Goal: Task Accomplishment & Management: Complete application form

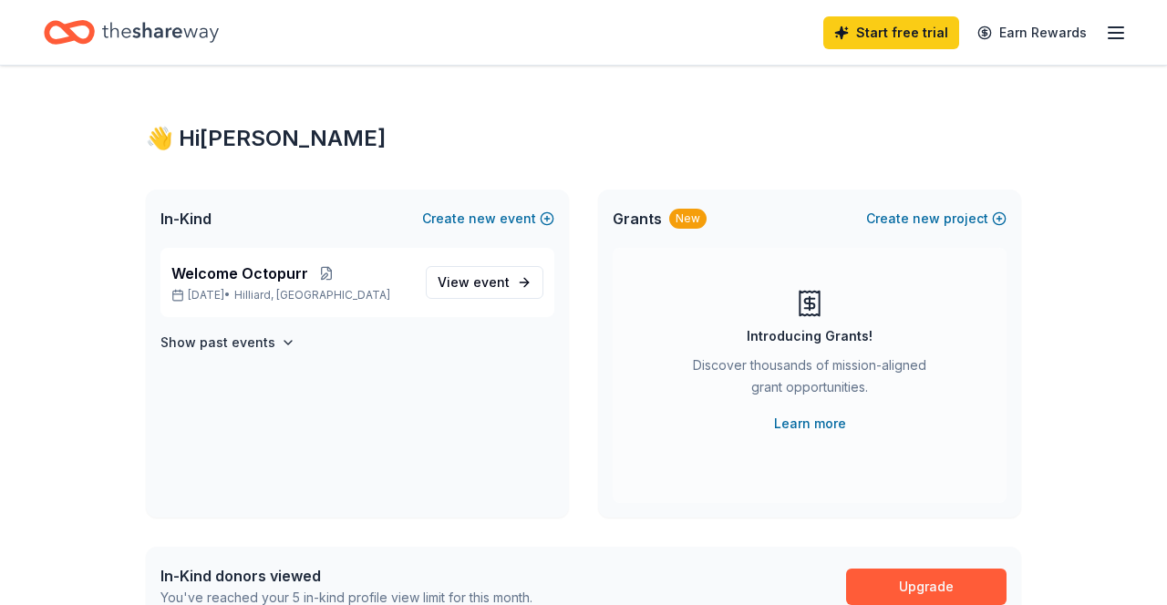
click at [881, 45] on link "Start free trial" at bounding box center [891, 32] width 136 height 33
click at [901, 596] on link "Upgrade" at bounding box center [926, 587] width 160 height 36
click at [904, 577] on link "Upgrade" at bounding box center [926, 587] width 160 height 36
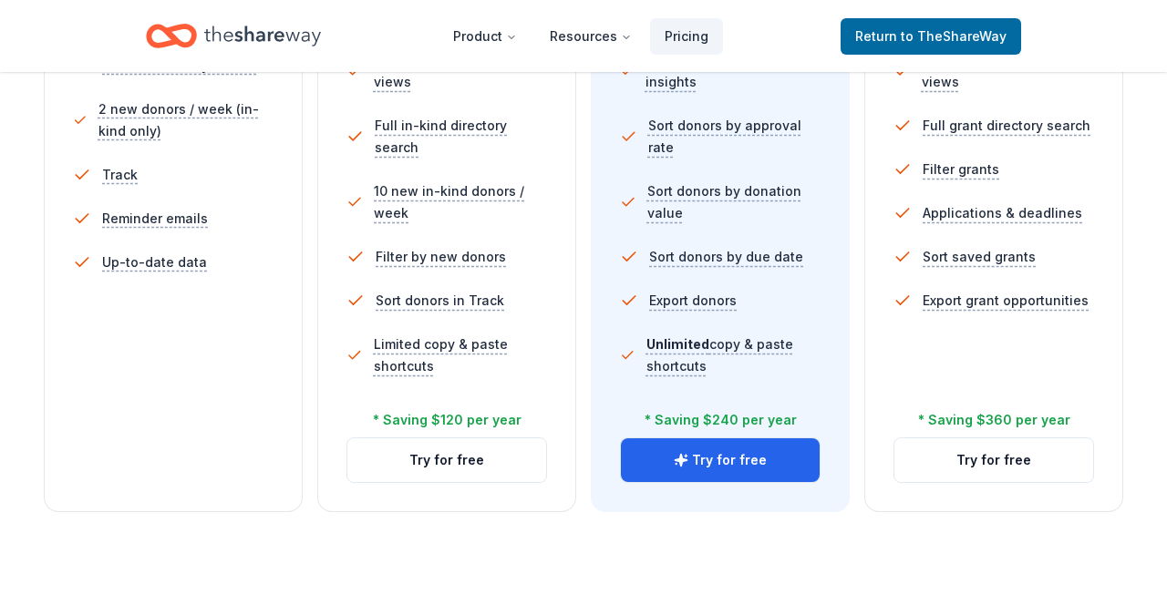
scroll to position [625, 0]
click at [469, 465] on button "Try for free" at bounding box center [446, 461] width 199 height 44
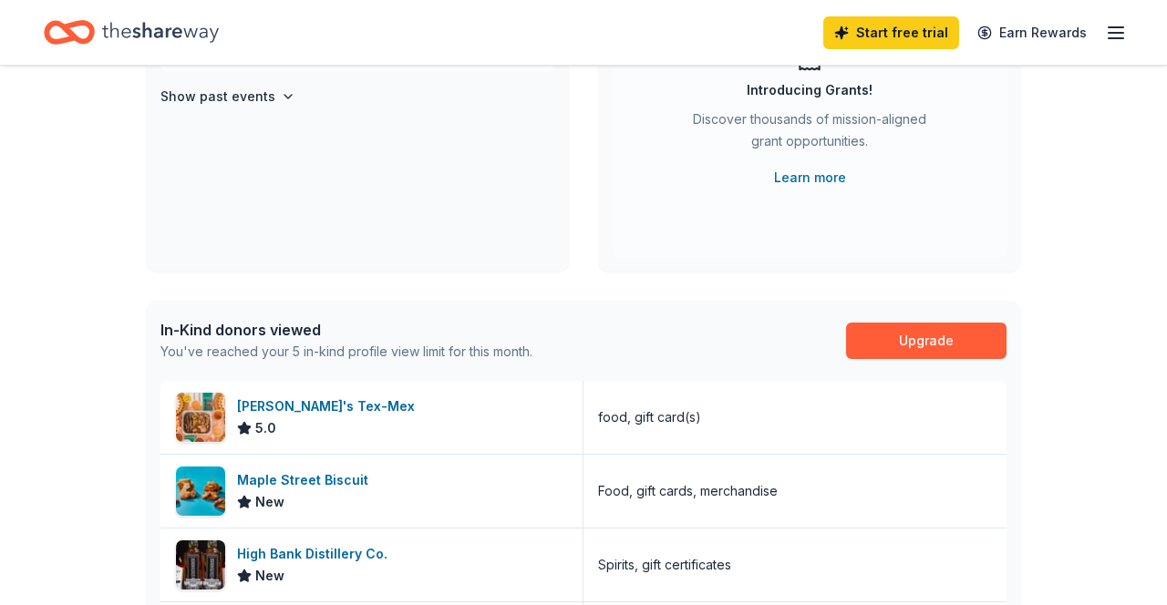
scroll to position [248, 0]
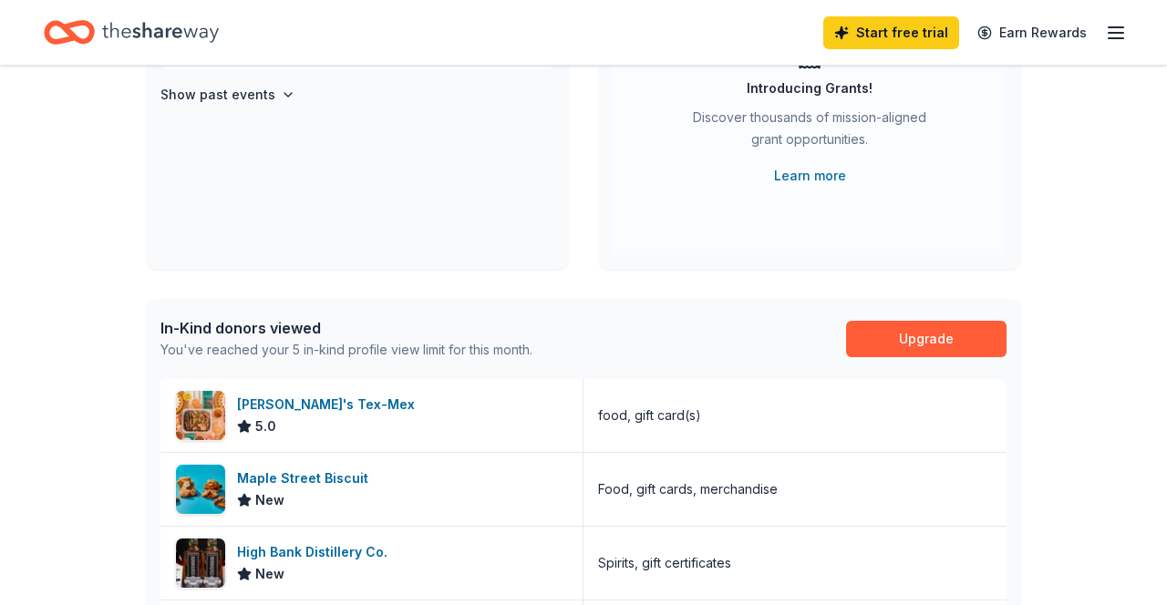
click at [902, 349] on link "Upgrade" at bounding box center [926, 339] width 160 height 36
click at [962, 356] on link "Upgrade" at bounding box center [926, 339] width 160 height 36
click at [930, 354] on link "Upgrade" at bounding box center [926, 339] width 160 height 36
click at [951, 329] on link "Upgrade" at bounding box center [926, 339] width 160 height 36
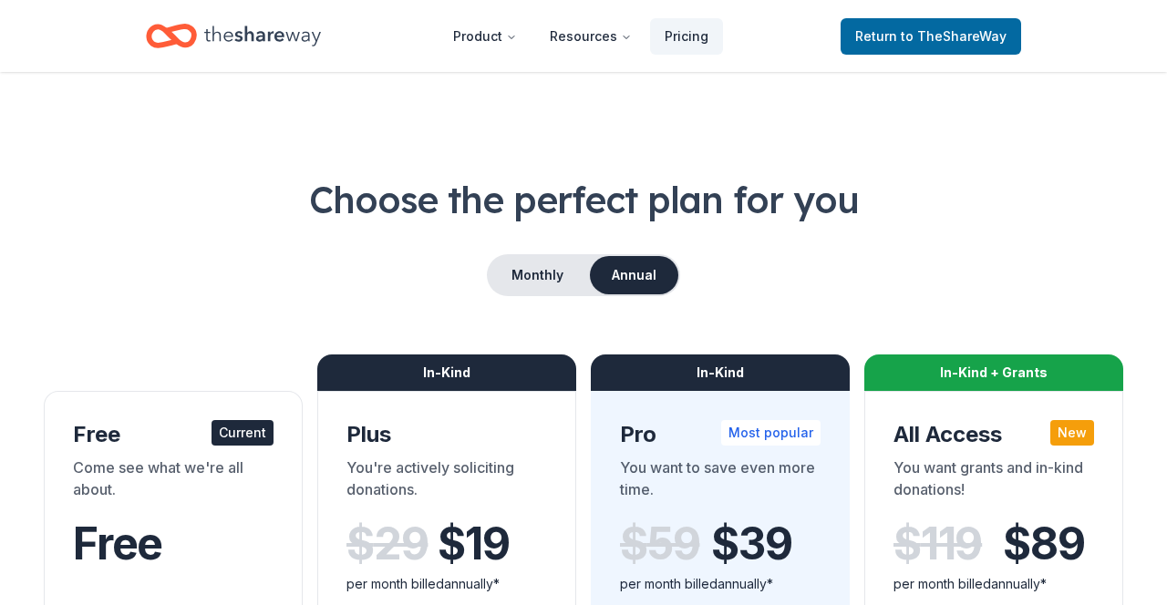
click at [529, 283] on button "Monthly" at bounding box center [538, 275] width 98 height 38
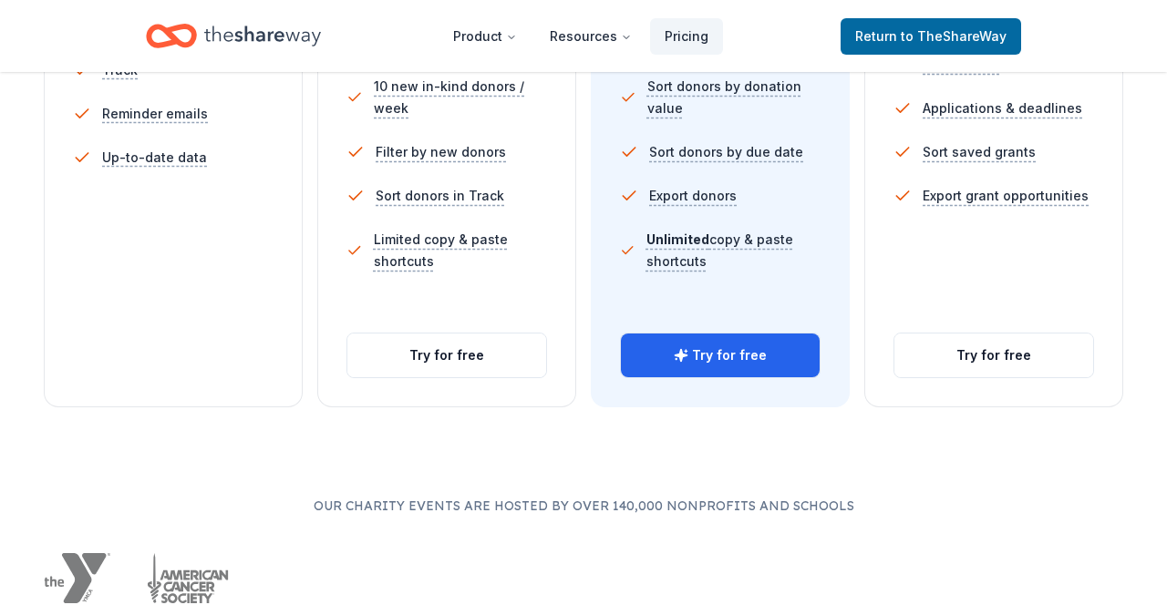
scroll to position [733, 0]
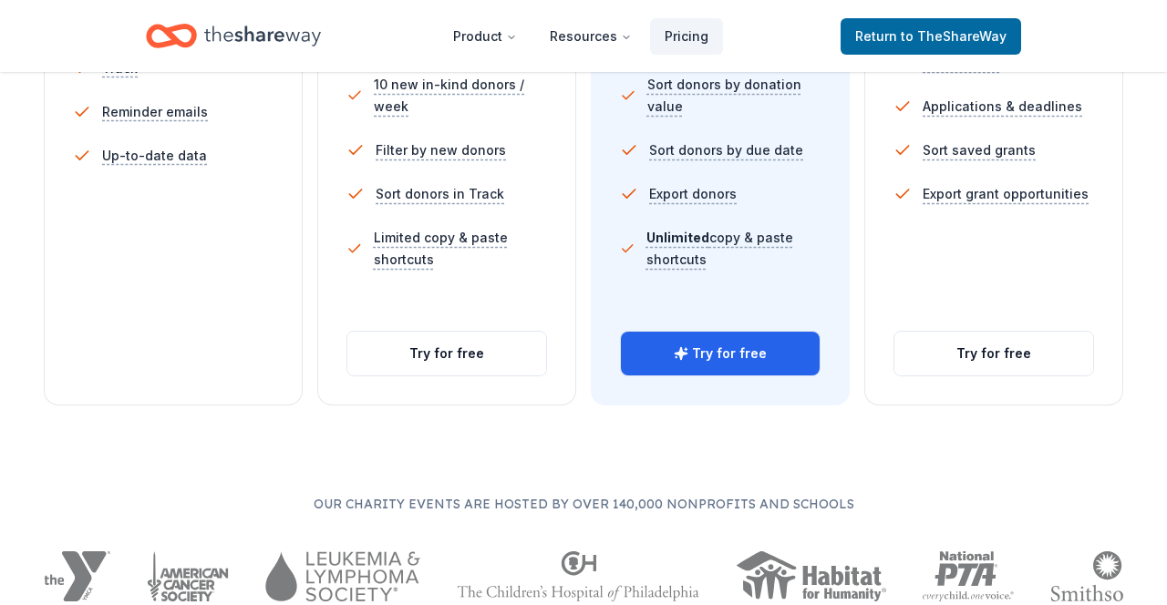
click at [475, 366] on button "Try for free" at bounding box center [446, 354] width 199 height 44
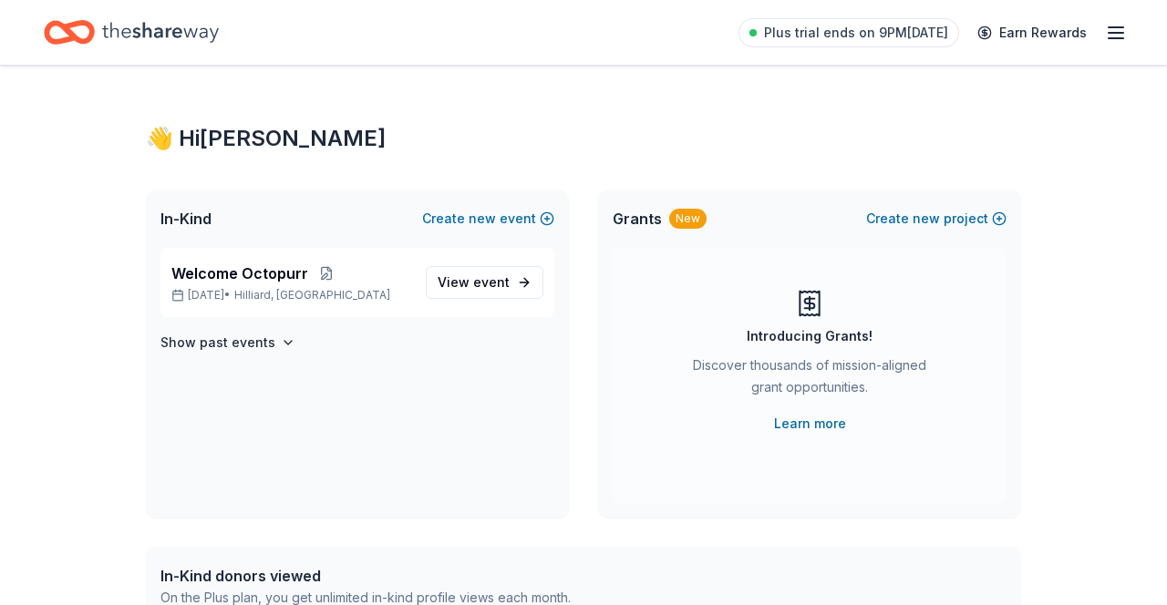
click at [499, 297] on link "View event" at bounding box center [485, 282] width 118 height 33
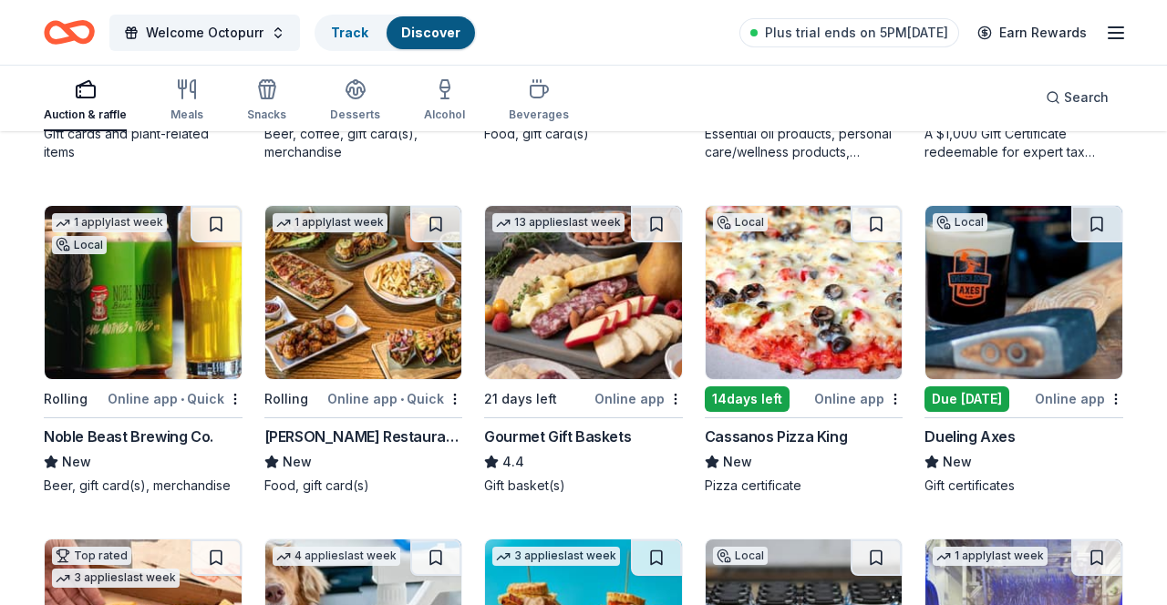
scroll to position [1536, 0]
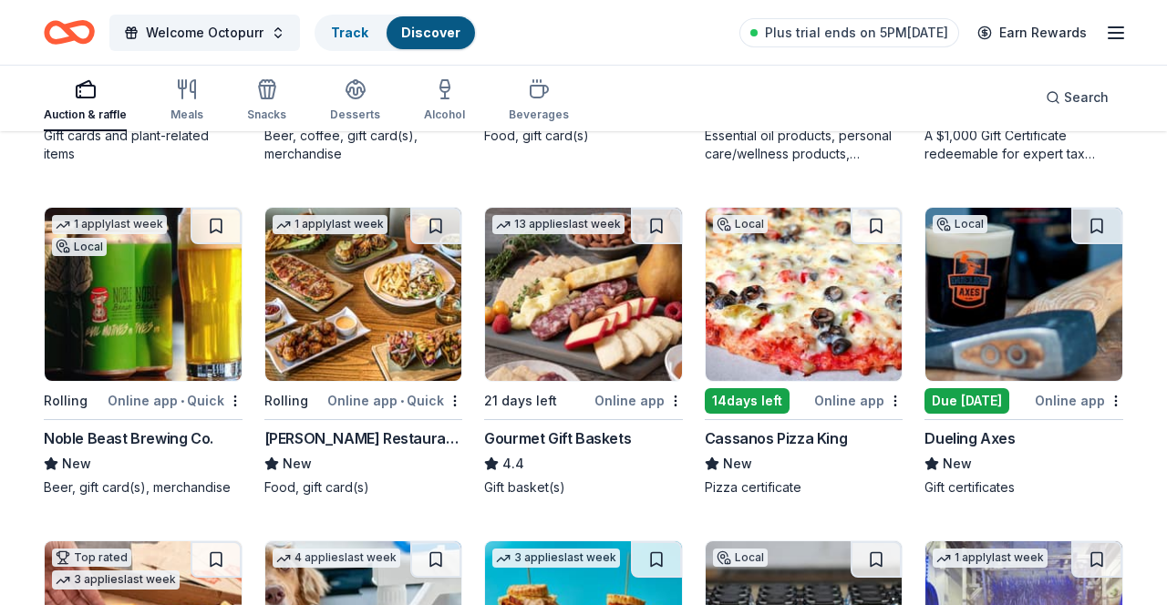
click at [1067, 314] on img at bounding box center [1023, 294] width 197 height 173
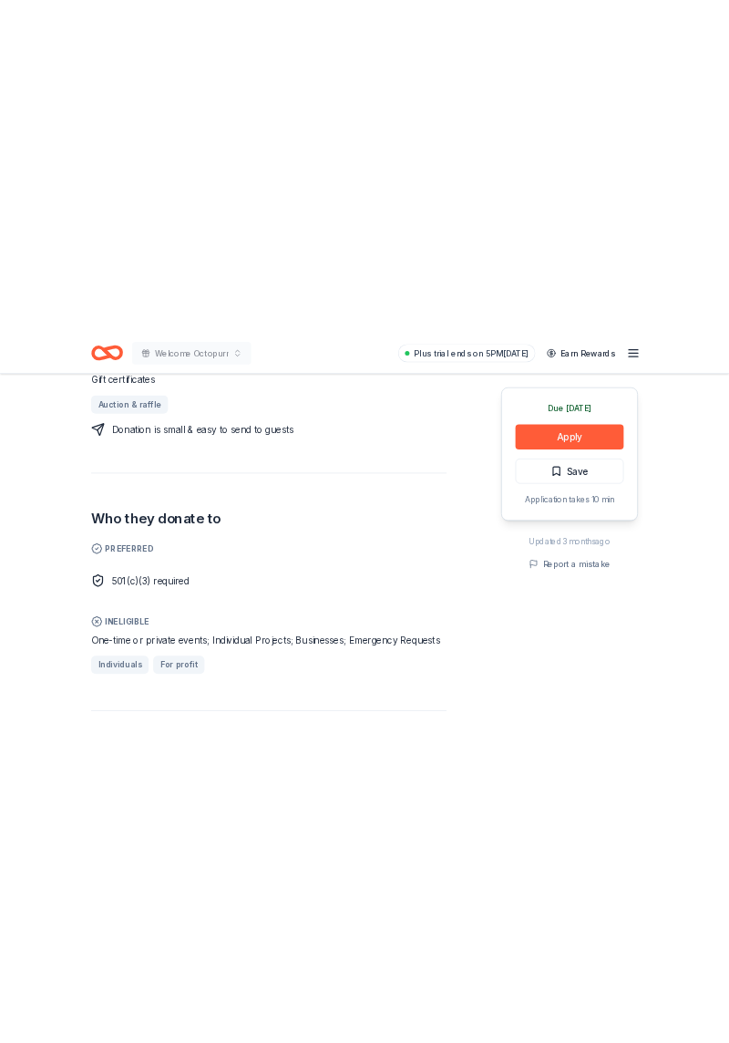
scroll to position [826, 0]
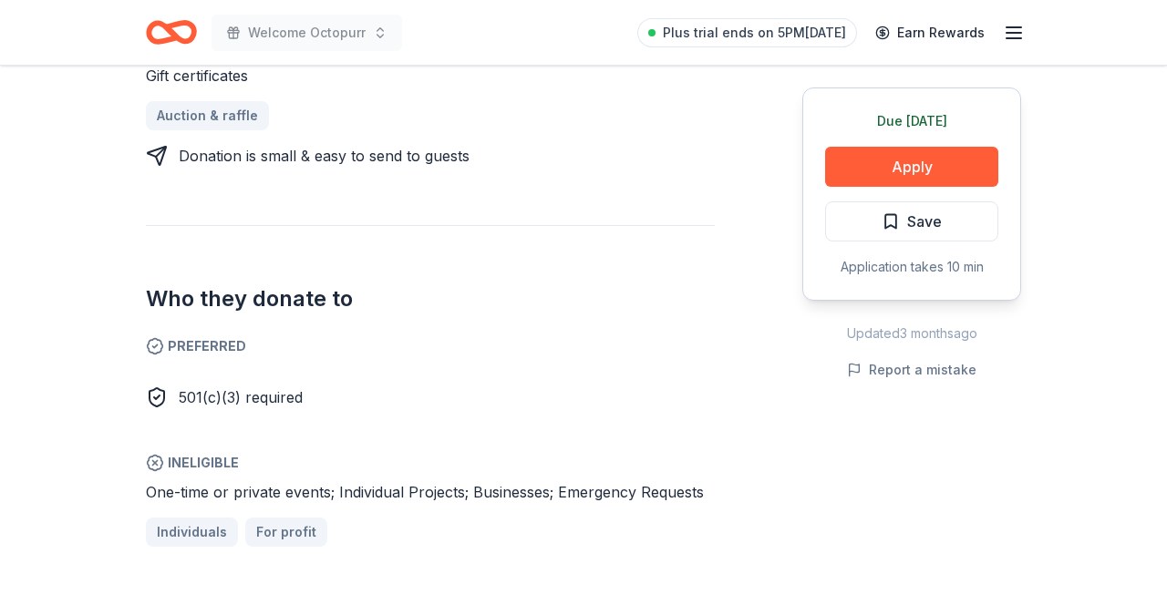
click at [865, 166] on button "Apply" at bounding box center [911, 167] width 173 height 40
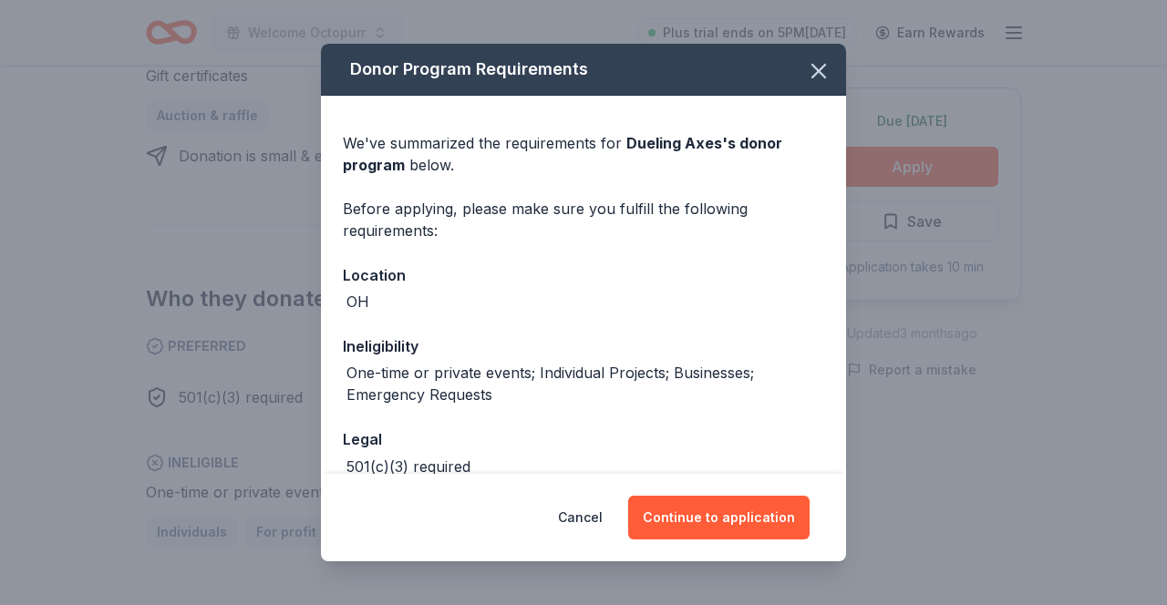
click at [703, 540] on button "Continue to application" at bounding box center [718, 518] width 181 height 44
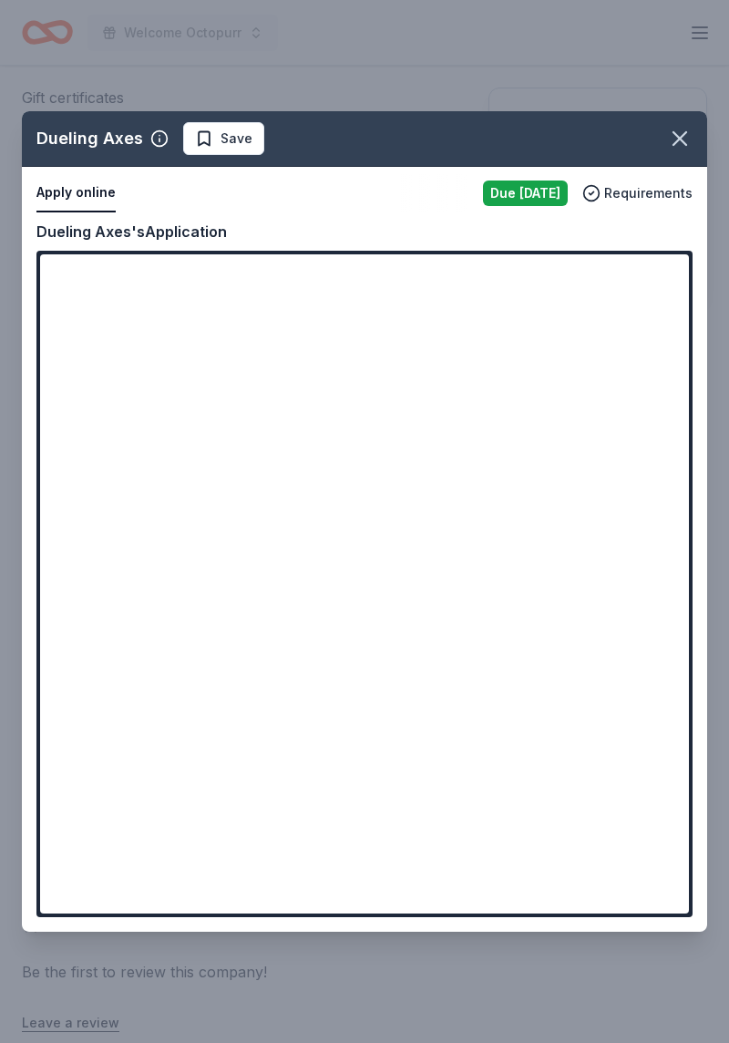
click at [198, 149] on span "Save" at bounding box center [223, 139] width 57 height 22
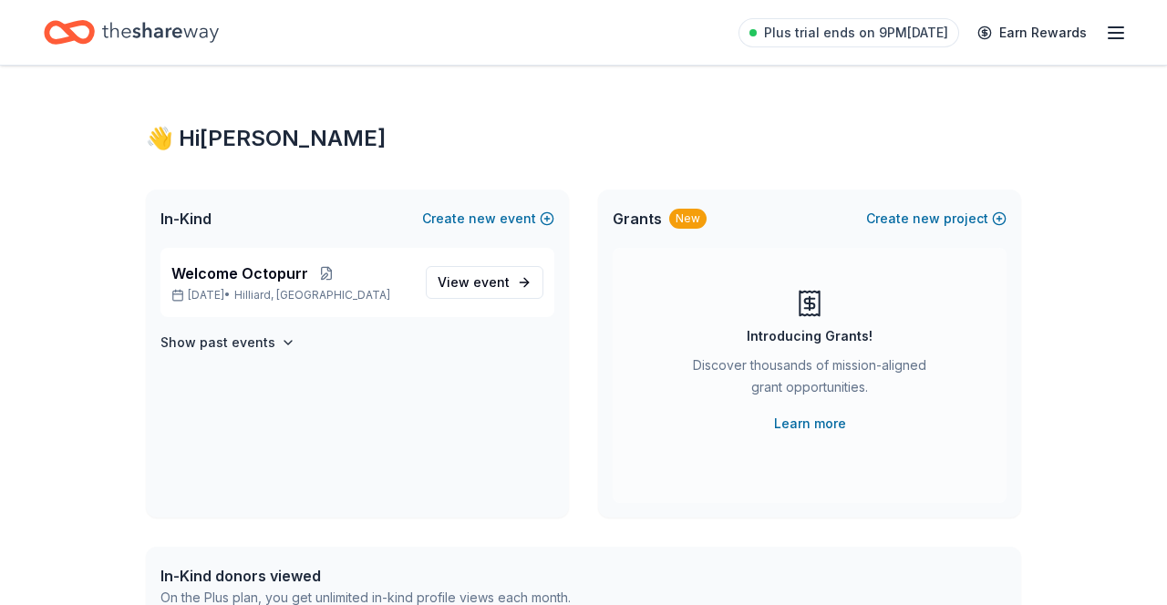
click at [469, 290] on span "View event" at bounding box center [474, 283] width 72 height 22
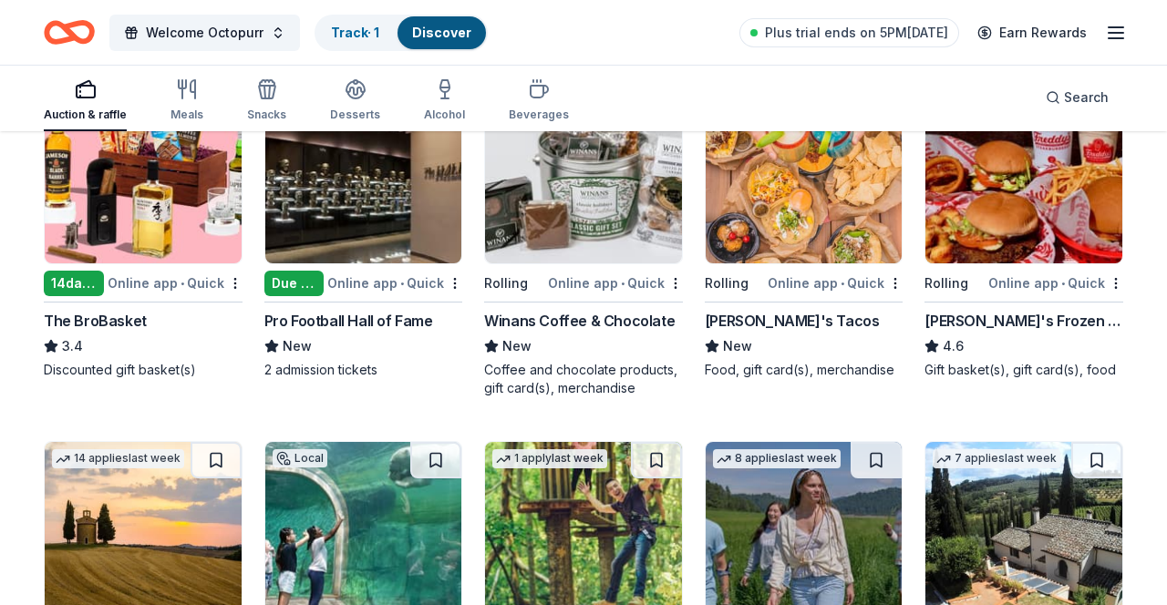
scroll to position [2570, 0]
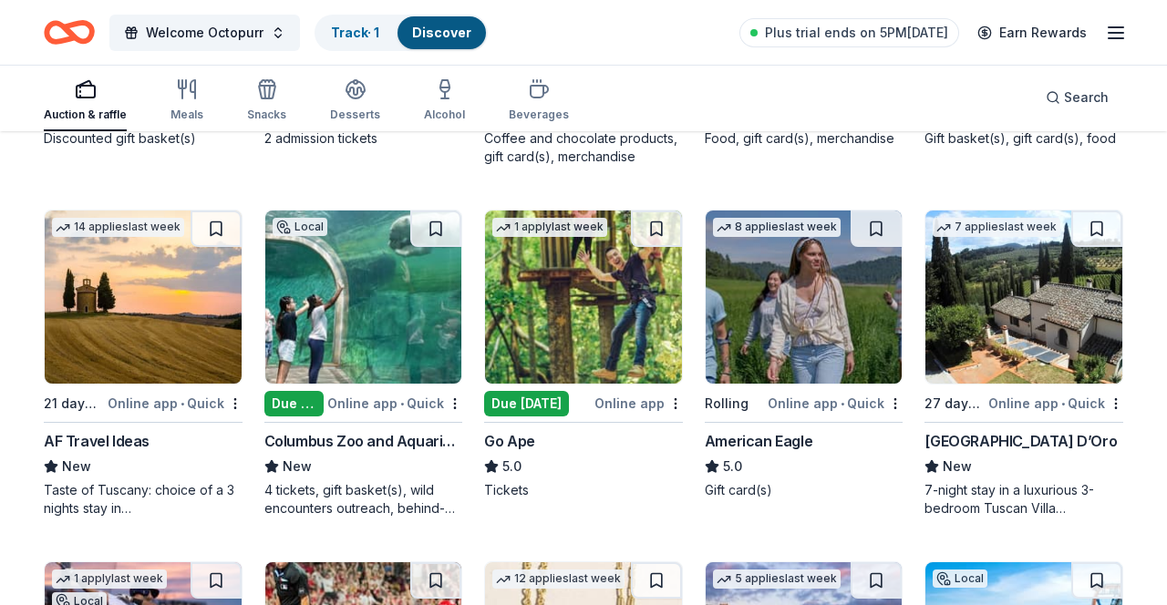
click at [288, 409] on div "Due [DATE]" at bounding box center [294, 404] width 60 height 26
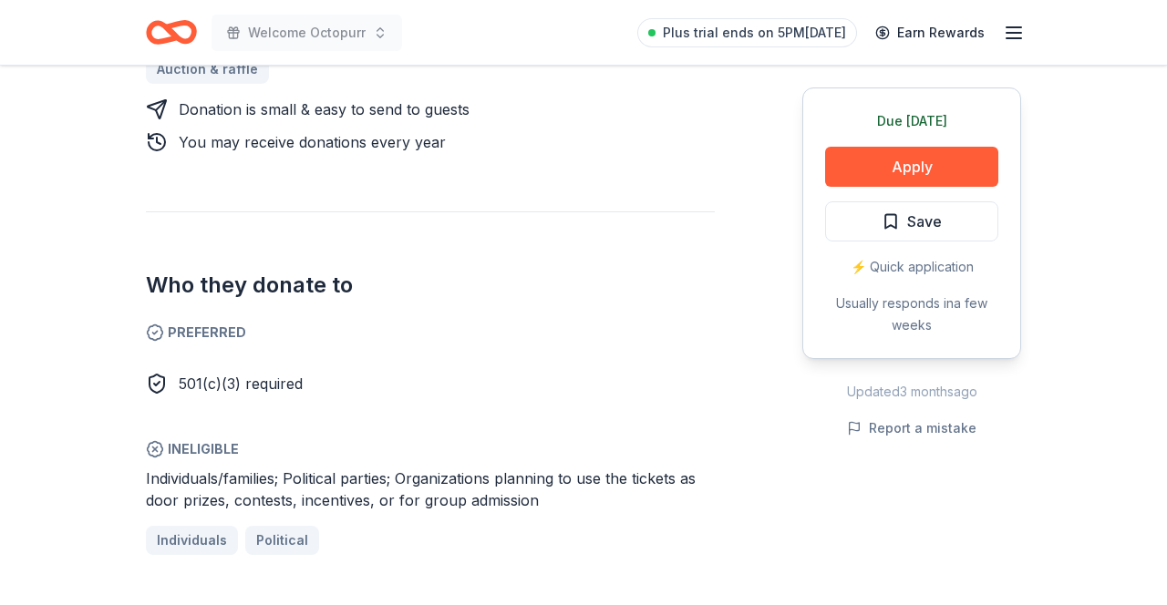
scroll to position [921, 0]
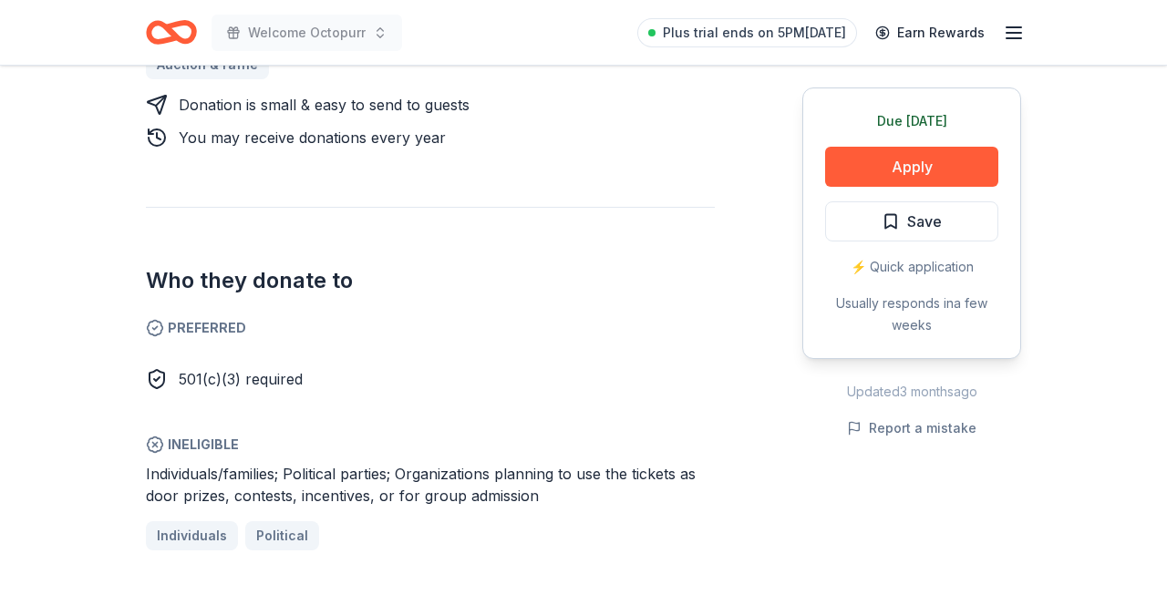
click at [875, 165] on button "Apply" at bounding box center [911, 167] width 173 height 40
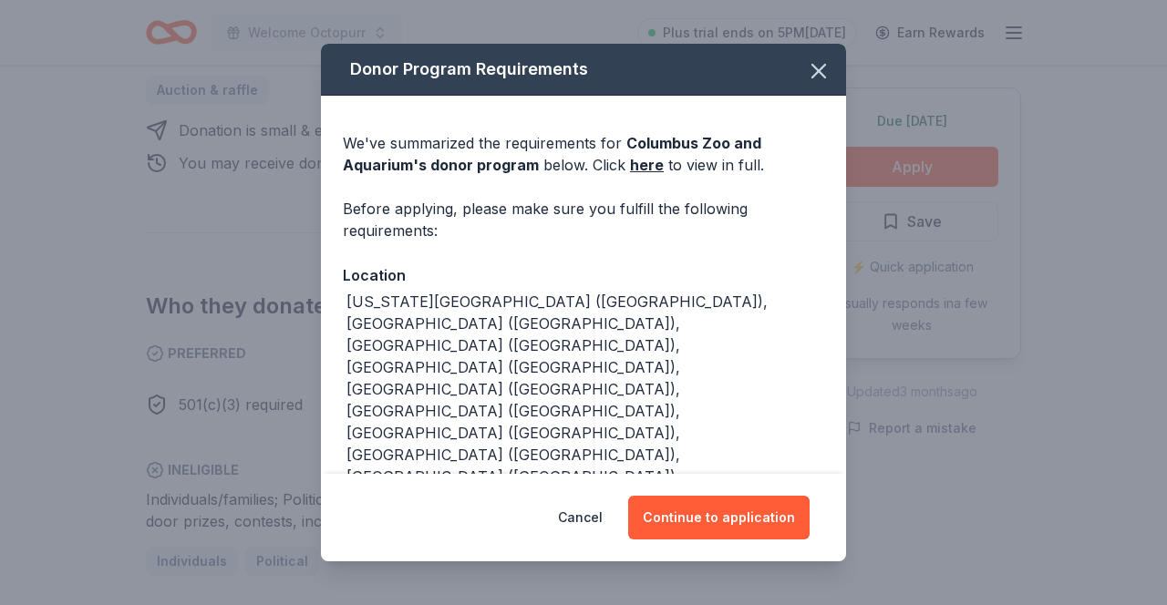
scroll to position [946, 0]
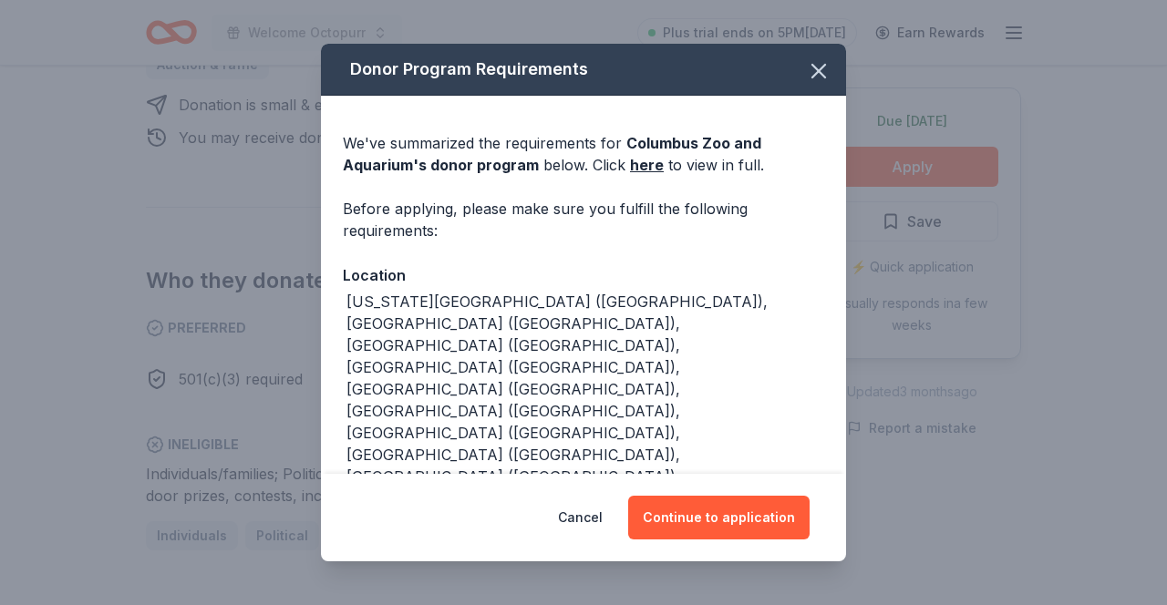
click at [689, 540] on button "Continue to application" at bounding box center [718, 518] width 181 height 44
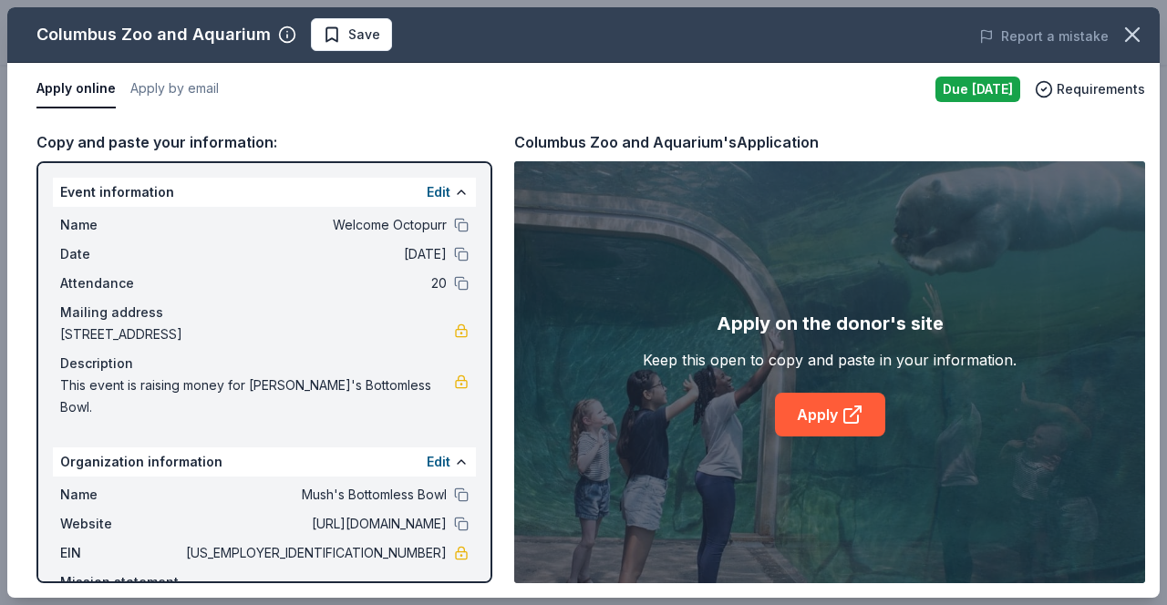
click at [798, 437] on link "Apply" at bounding box center [830, 415] width 110 height 44
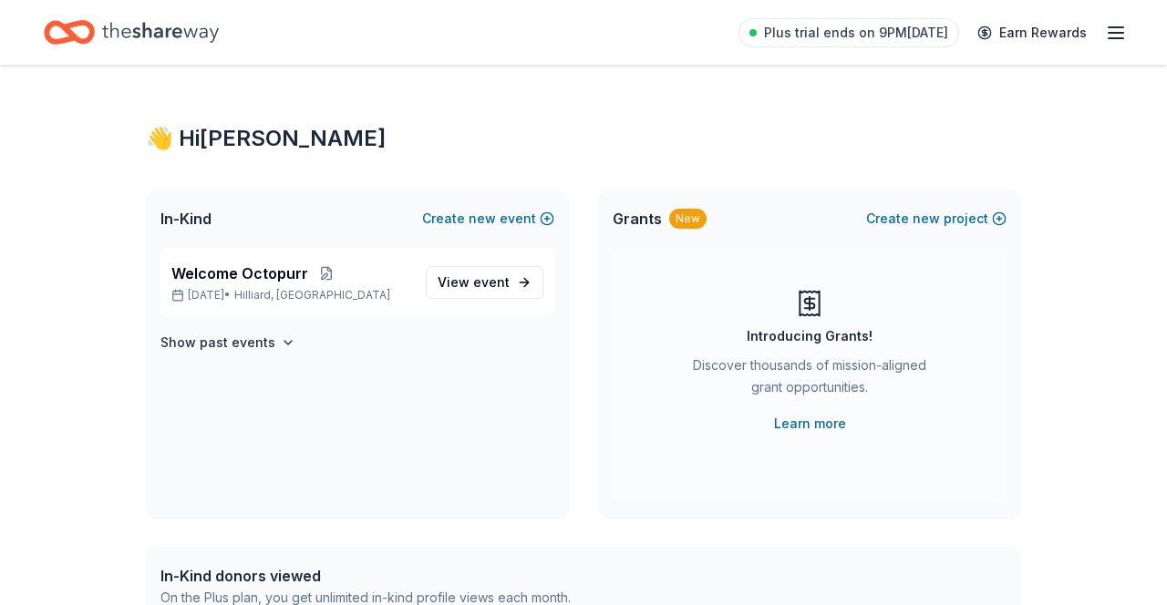
click at [491, 297] on link "View event" at bounding box center [485, 282] width 118 height 33
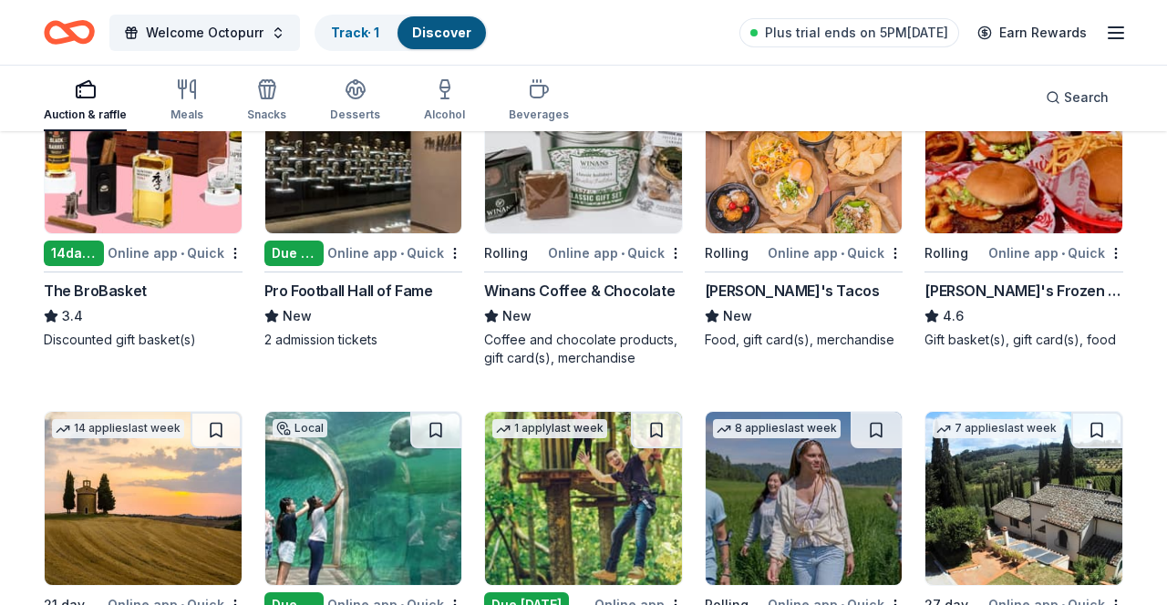
scroll to position [2570, 0]
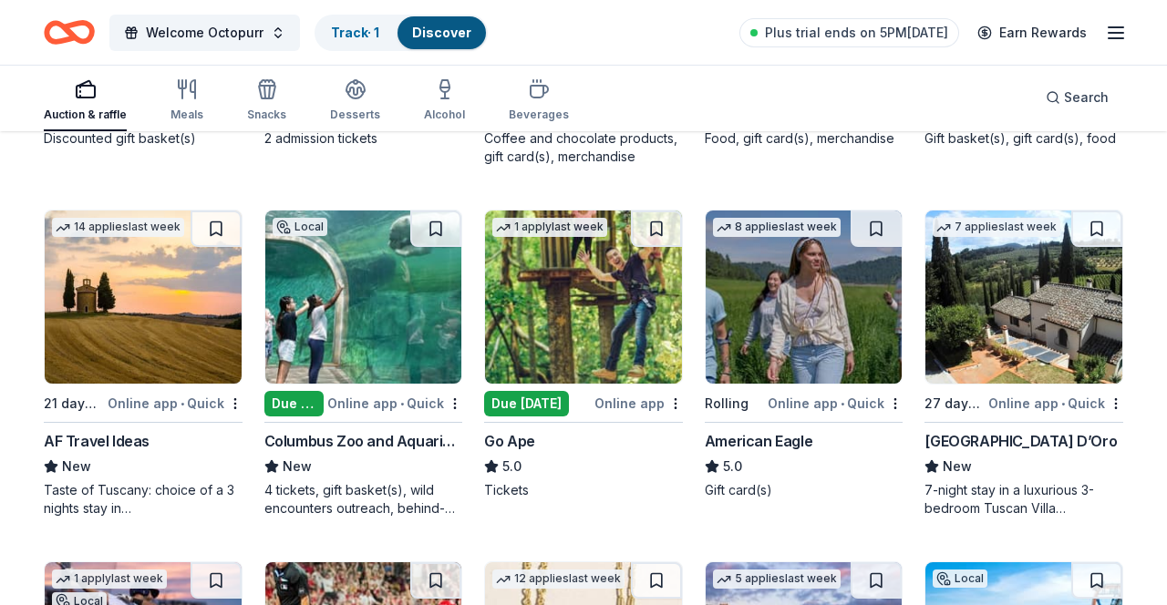
click at [380, 405] on div "Online app • Quick" at bounding box center [394, 403] width 135 height 23
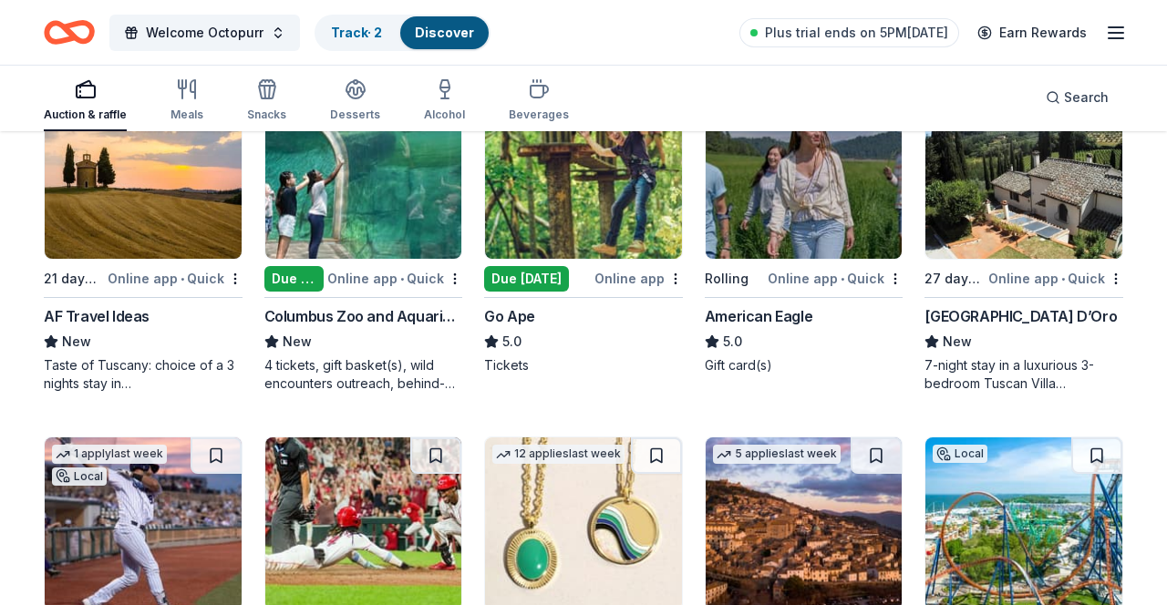
scroll to position [2692, 0]
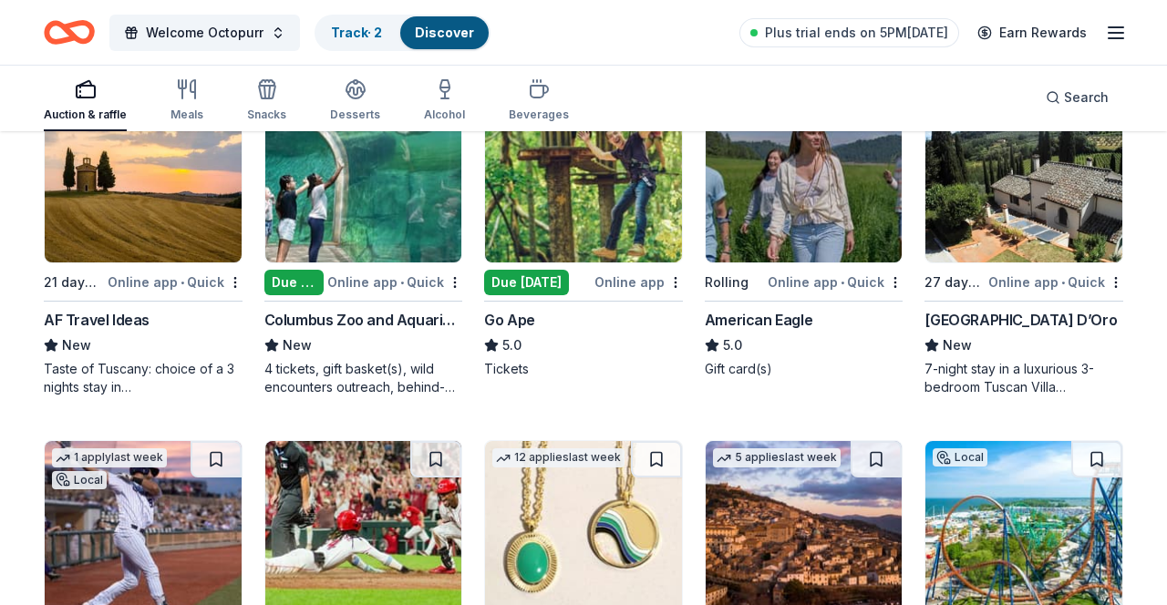
click at [514, 282] on div "Due [DATE]" at bounding box center [526, 283] width 85 height 26
click at [536, 206] on img at bounding box center [583, 175] width 197 height 173
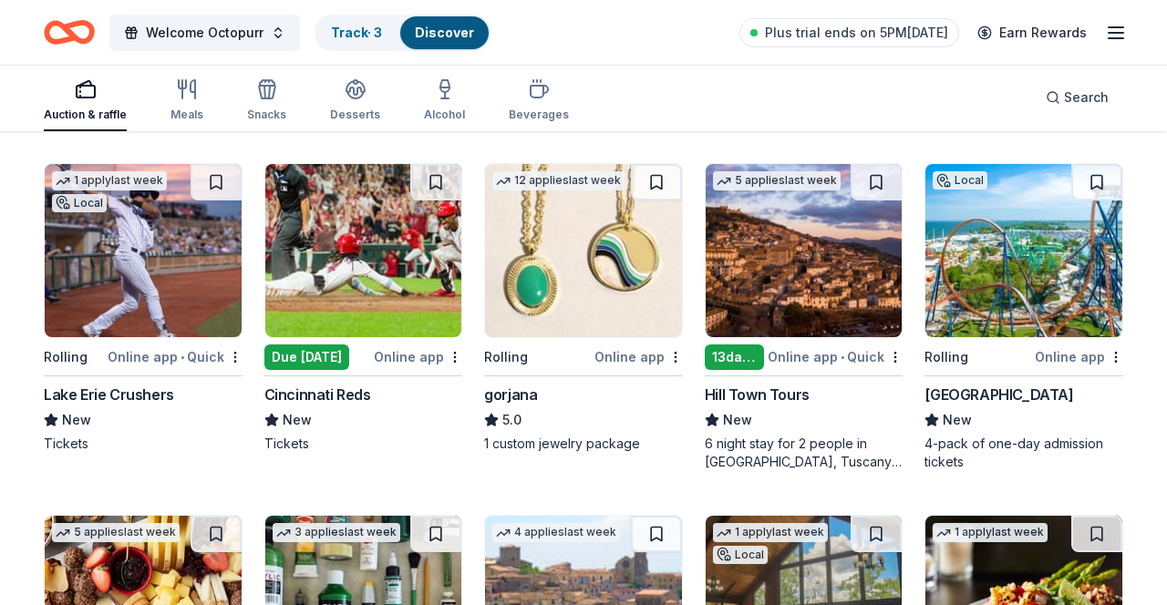
scroll to position [2943, 0]
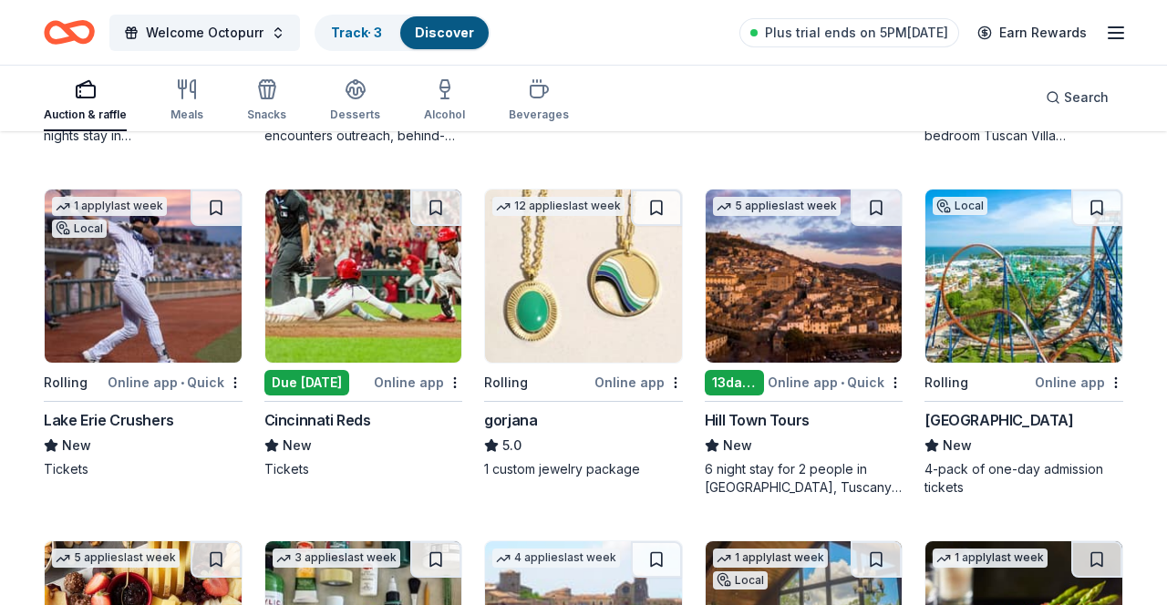
click at [959, 366] on div "Local Rolling Online app Cedar Point New 4-pack of one-day admission tickets" at bounding box center [1023, 343] width 199 height 308
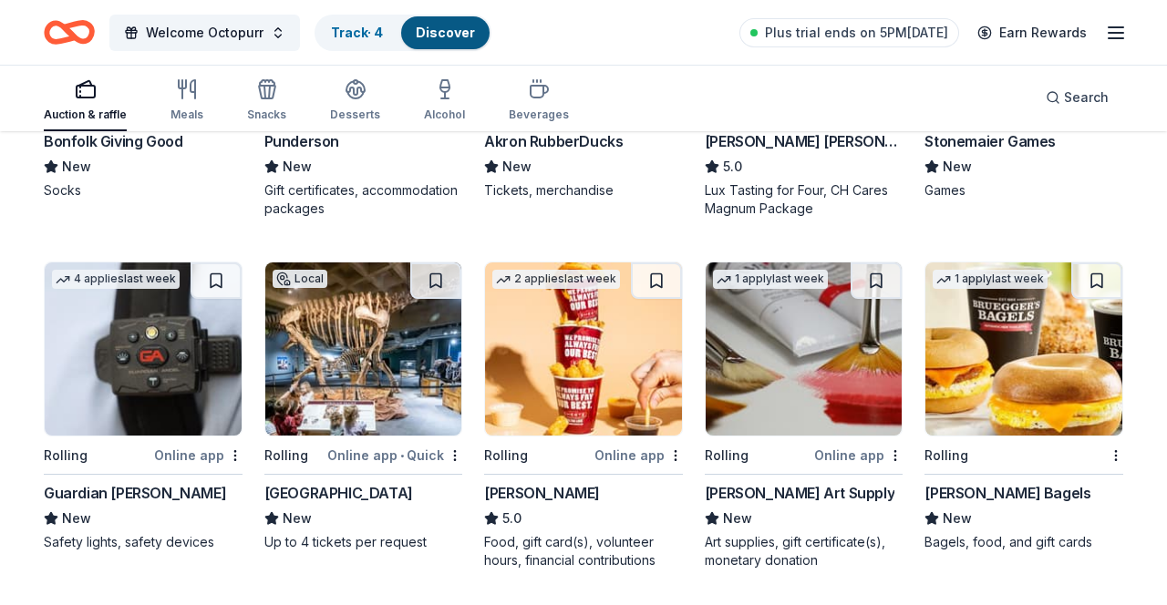
scroll to position [3899, 0]
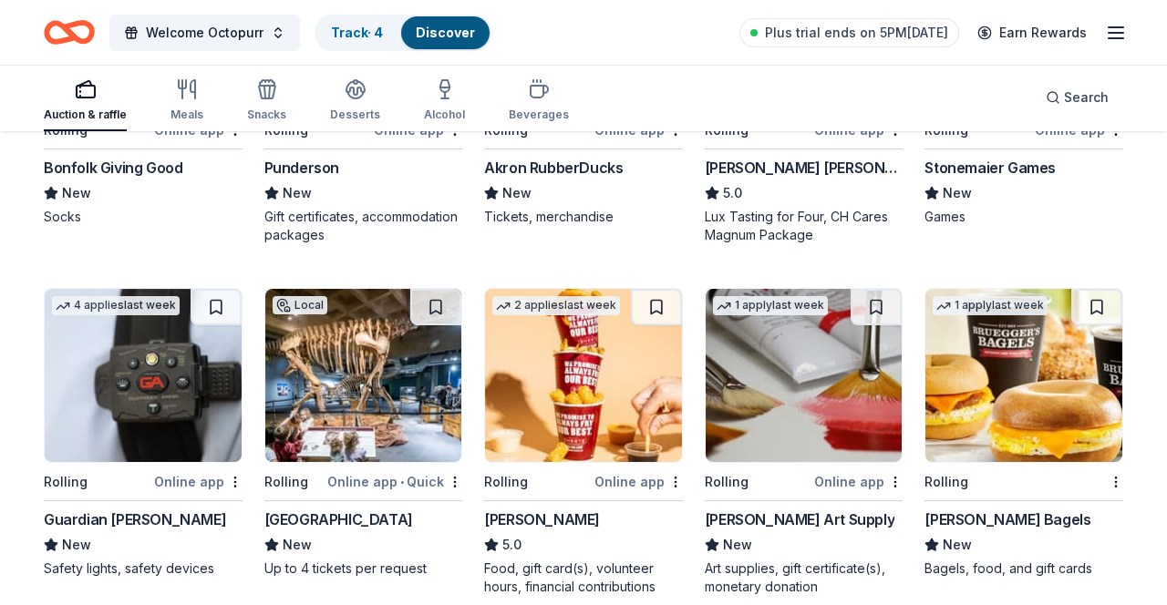
click at [58, 314] on div "4 applies last week" at bounding box center [116, 305] width 128 height 19
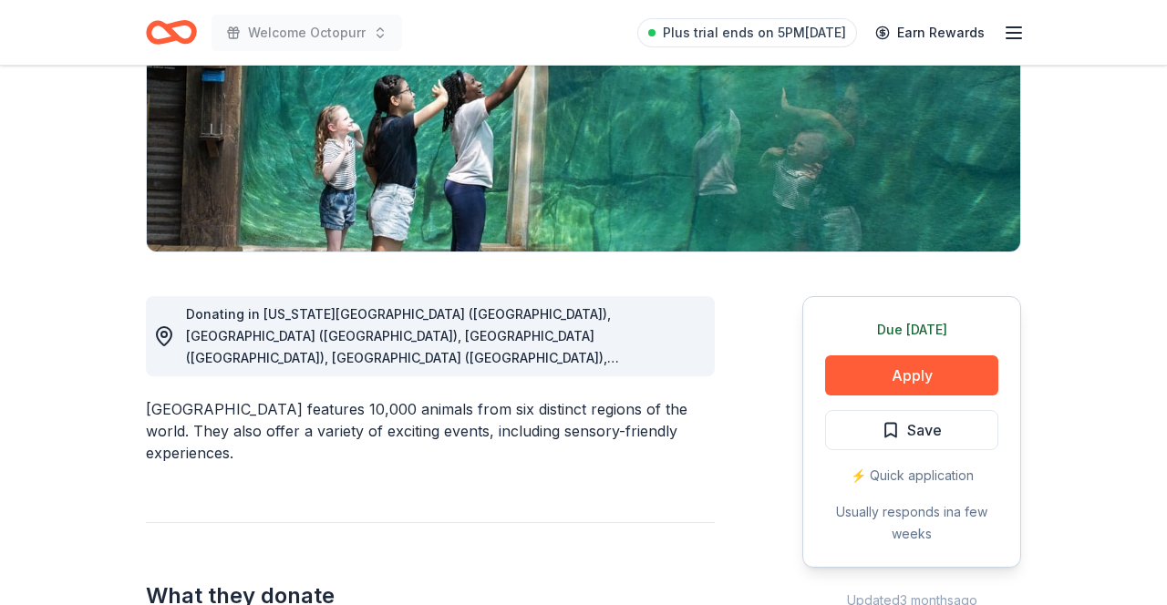
scroll to position [314, 0]
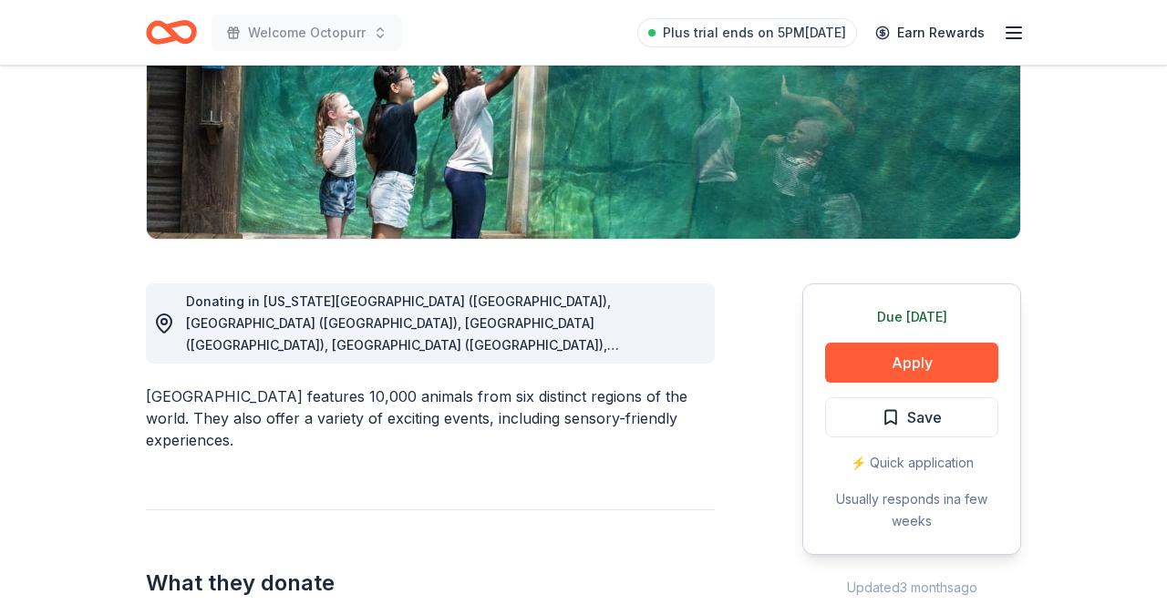
click at [969, 468] on div "⚡️ Quick application" at bounding box center [911, 463] width 173 height 22
click at [959, 365] on button "Apply" at bounding box center [911, 363] width 173 height 40
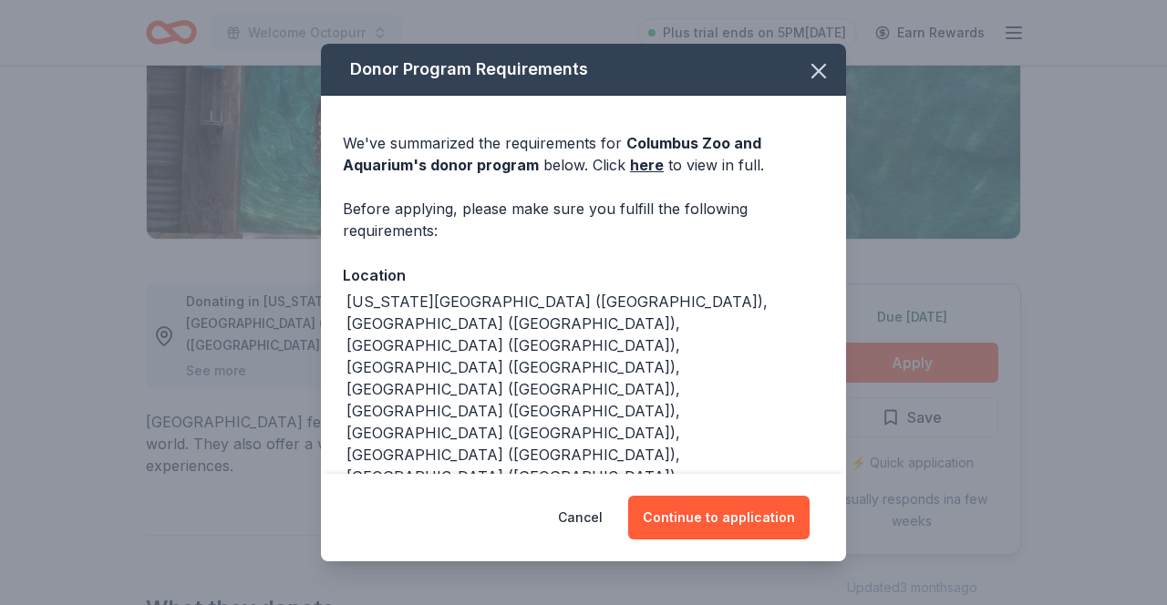
click at [769, 540] on button "Continue to application" at bounding box center [718, 518] width 181 height 44
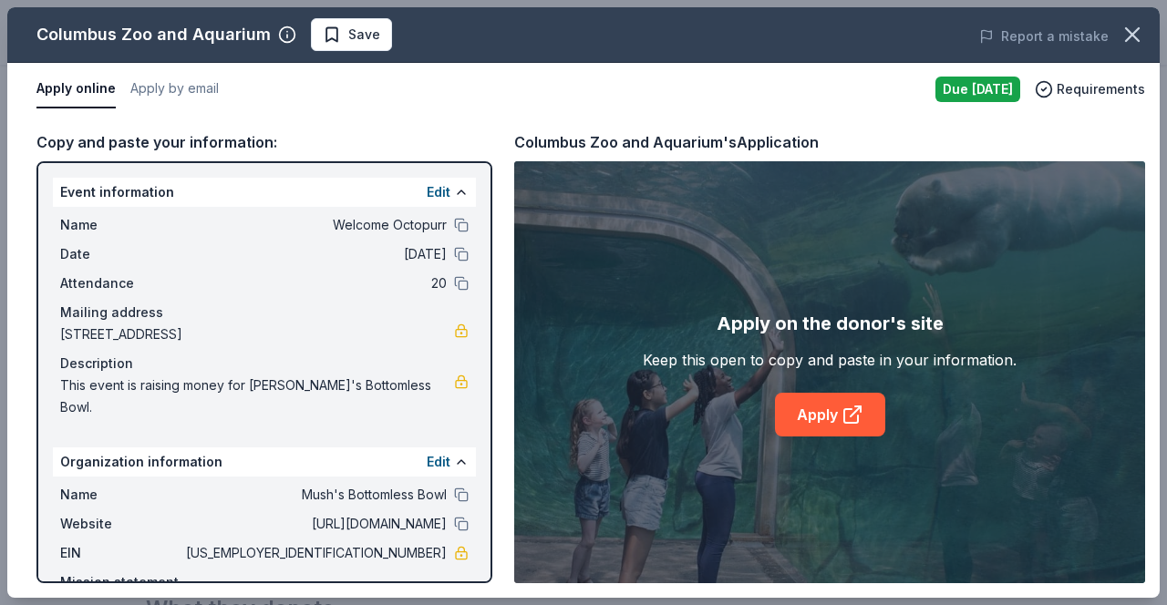
click at [836, 435] on link "Apply" at bounding box center [830, 415] width 110 height 44
click at [353, 46] on button "Save" at bounding box center [351, 34] width 81 height 33
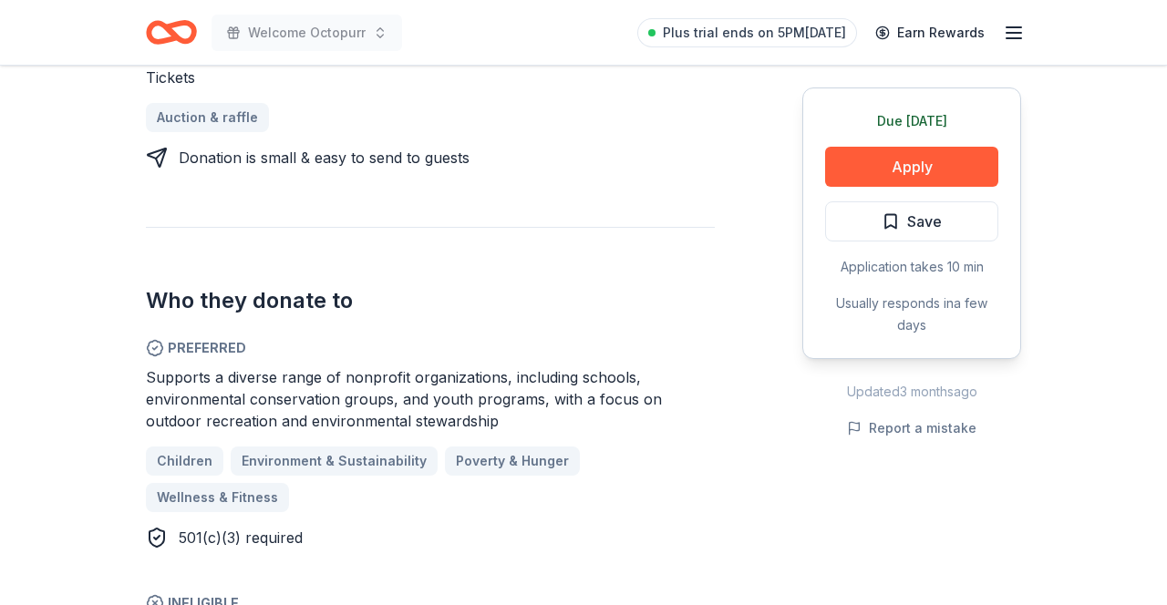
scroll to position [858, 0]
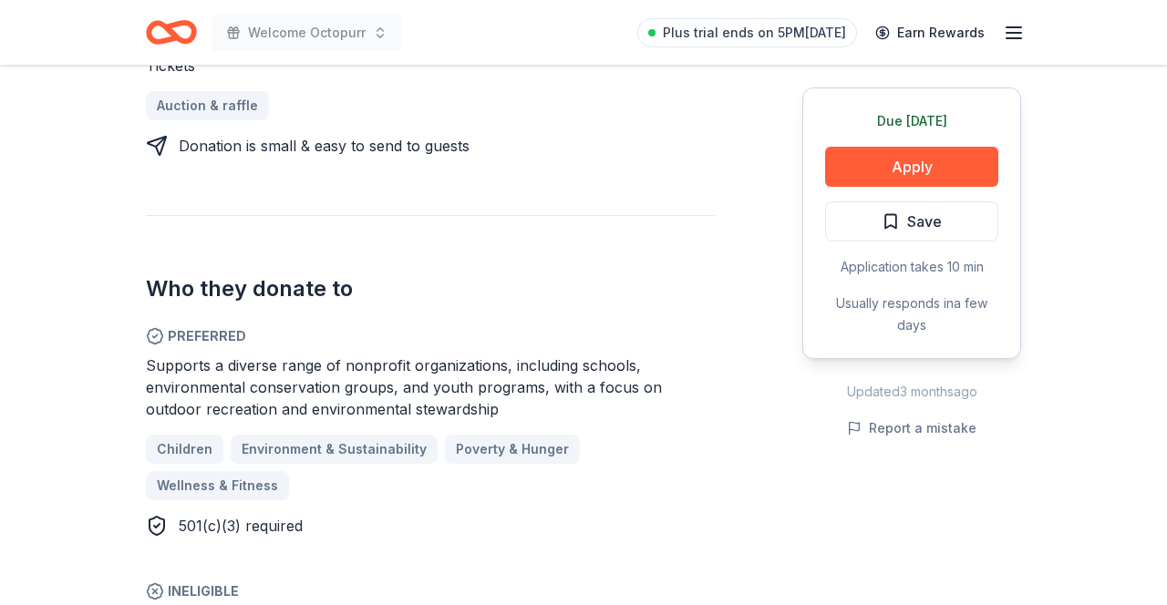
click at [875, 159] on button "Apply" at bounding box center [911, 167] width 173 height 40
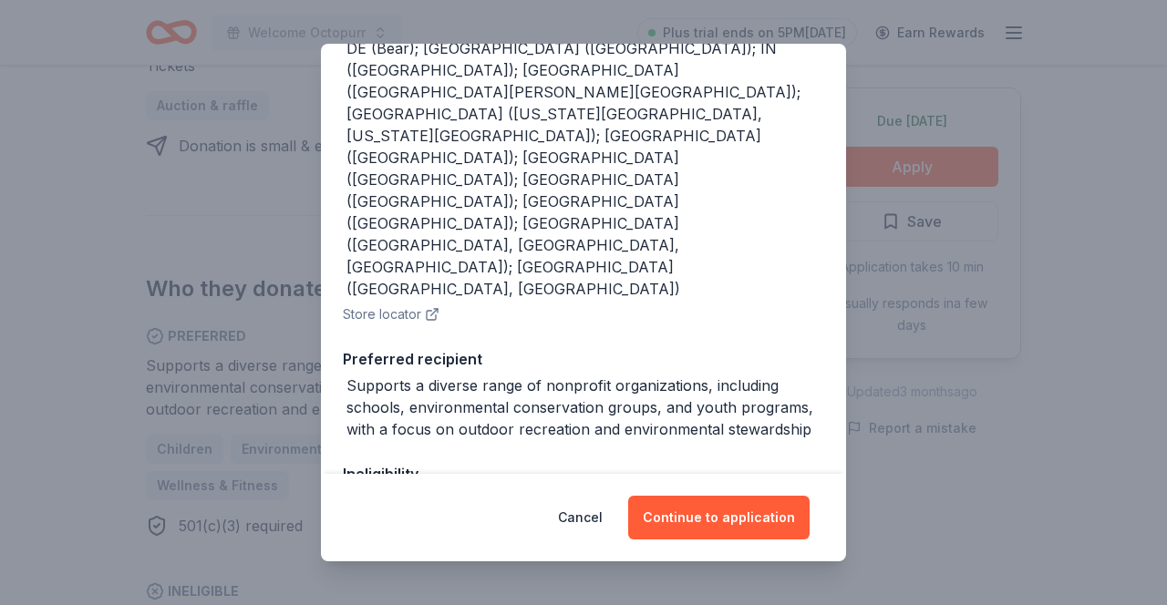
scroll to position [284, 0]
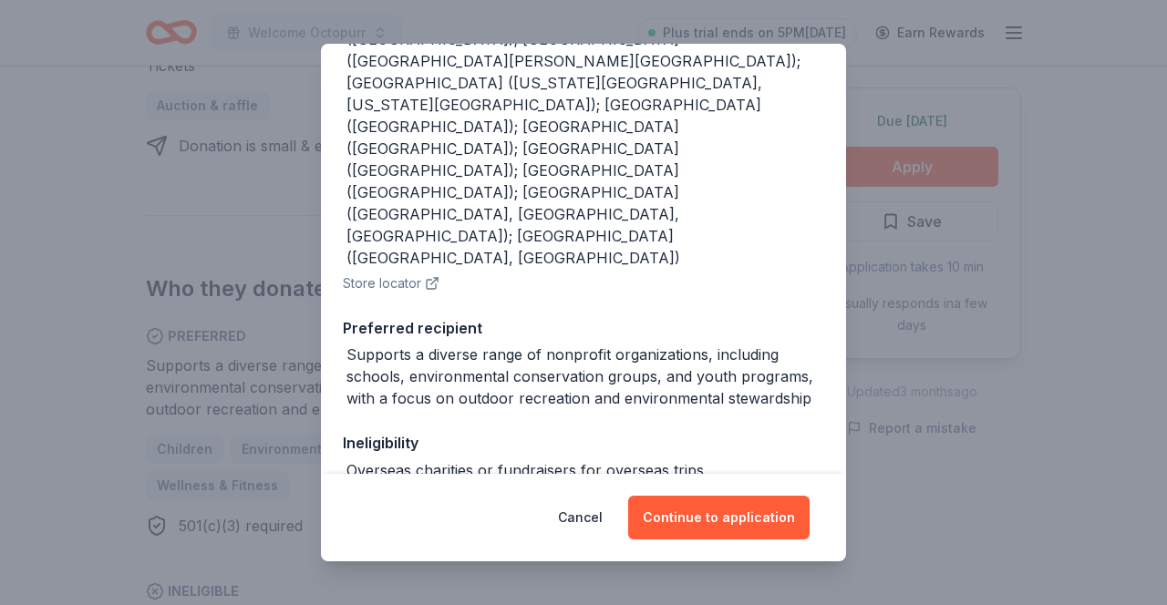
click at [677, 522] on button "Continue to application" at bounding box center [718, 518] width 181 height 44
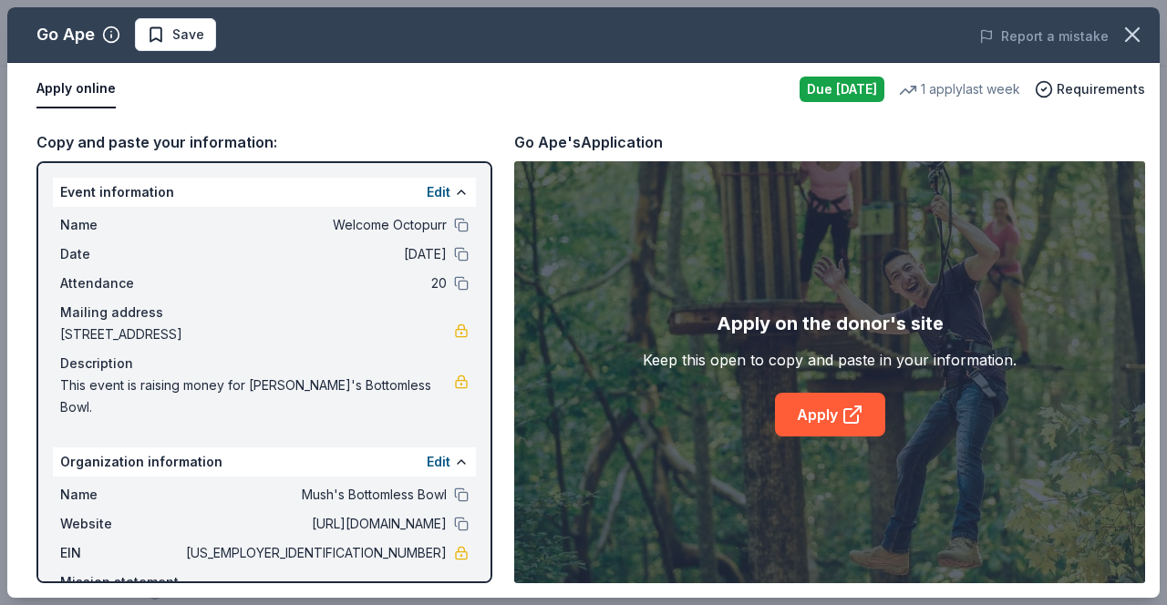
click at [188, 44] on span "Save" at bounding box center [188, 35] width 32 height 22
click at [806, 421] on link "Apply" at bounding box center [830, 415] width 110 height 44
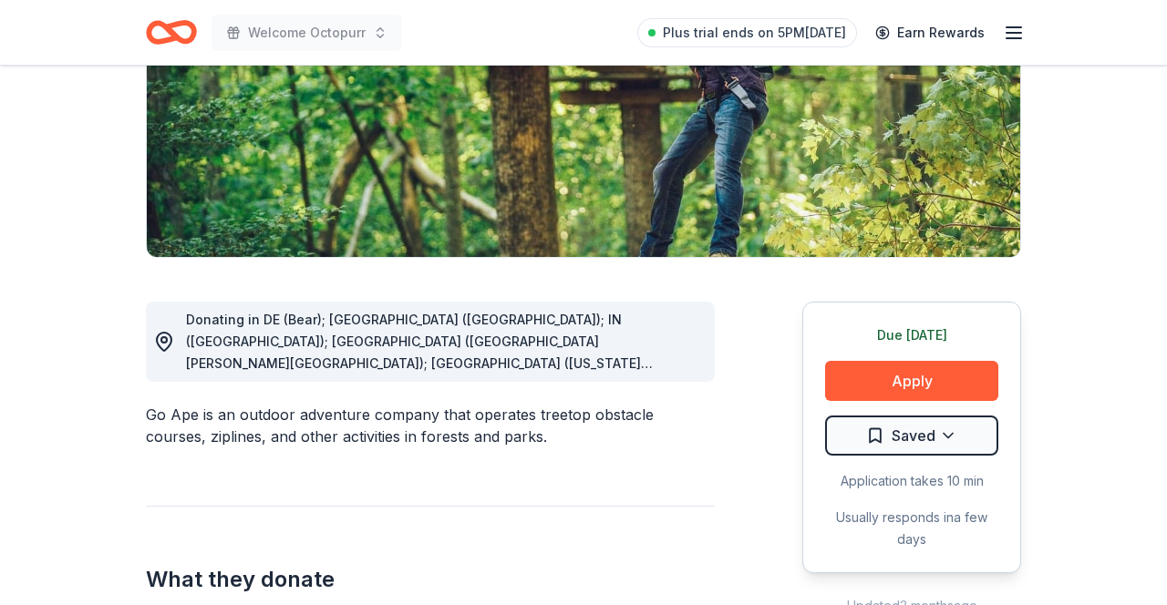
scroll to position [308, 0]
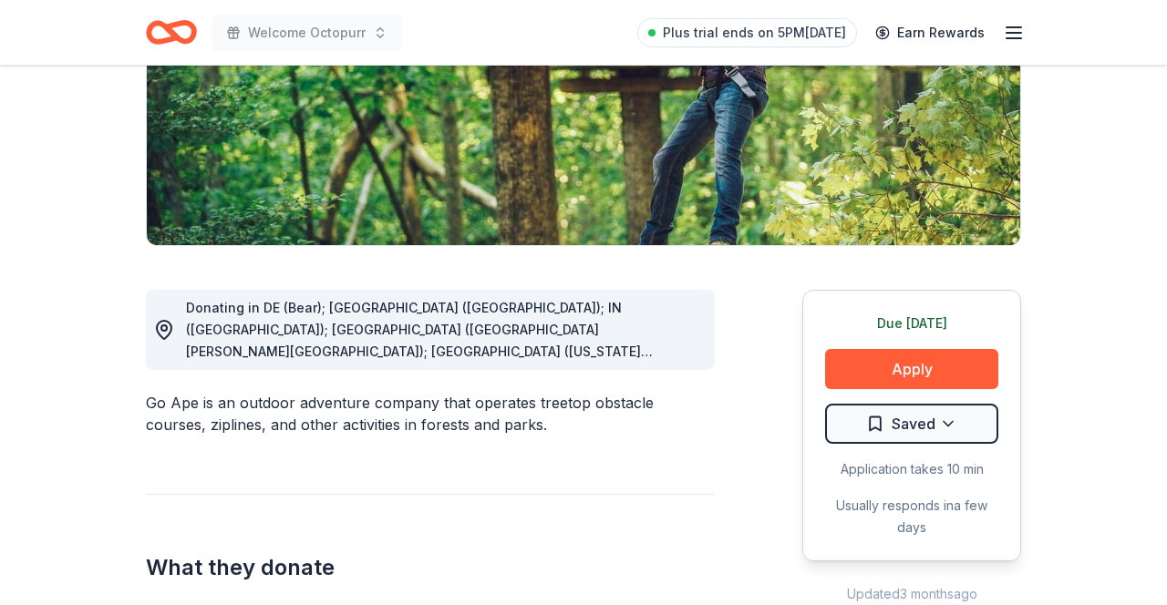
click at [875, 377] on button "Apply" at bounding box center [911, 369] width 173 height 40
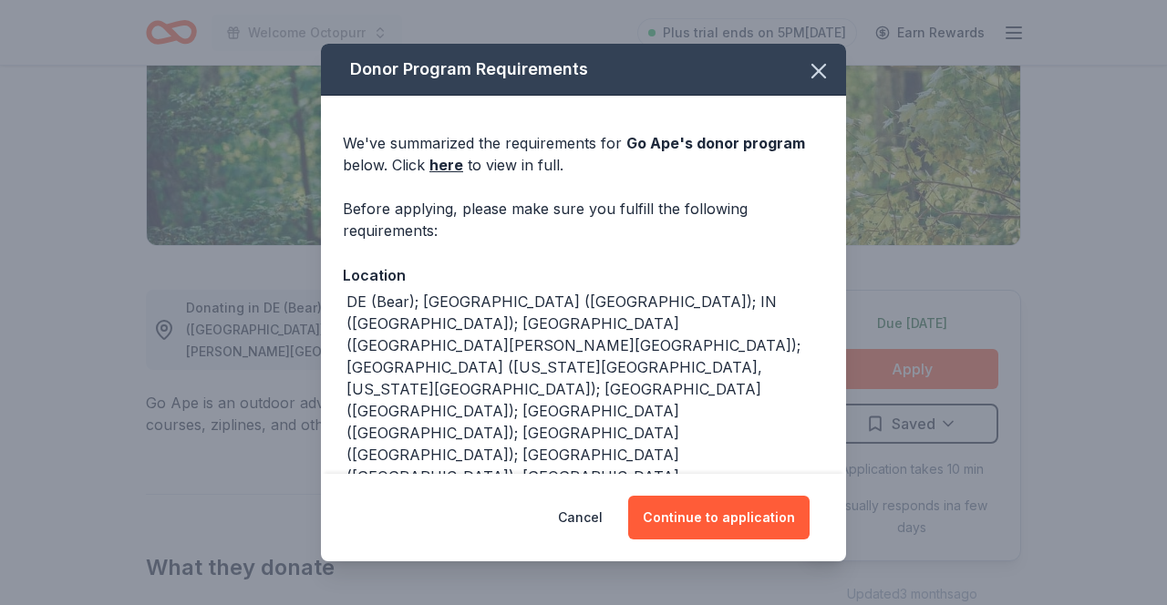
click at [694, 521] on button "Continue to application" at bounding box center [718, 518] width 181 height 44
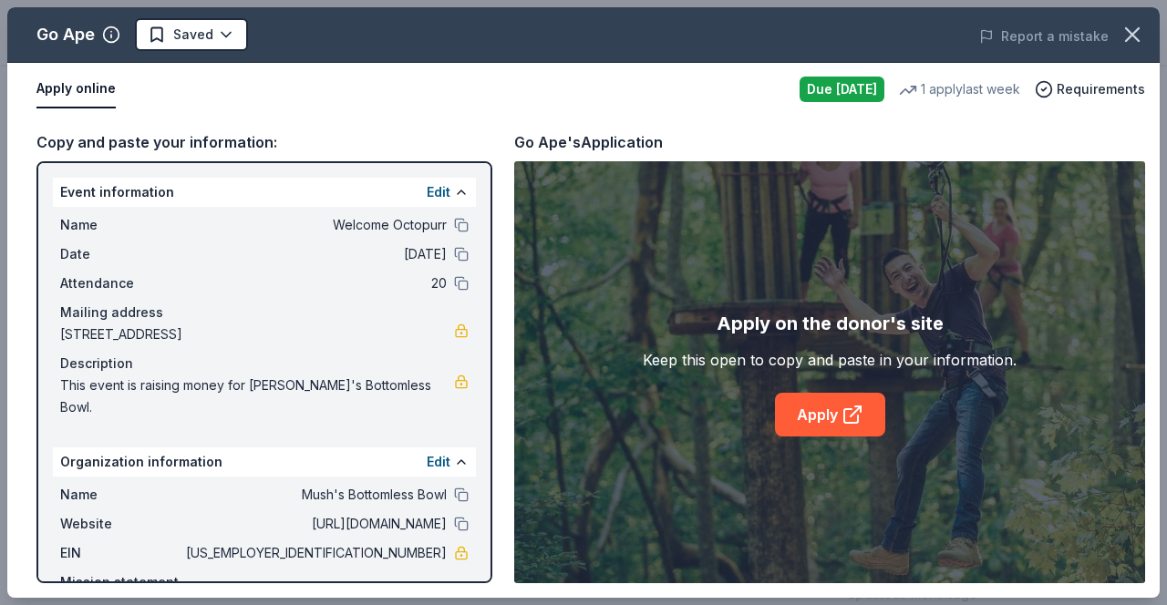
click at [846, 412] on icon at bounding box center [852, 415] width 22 height 22
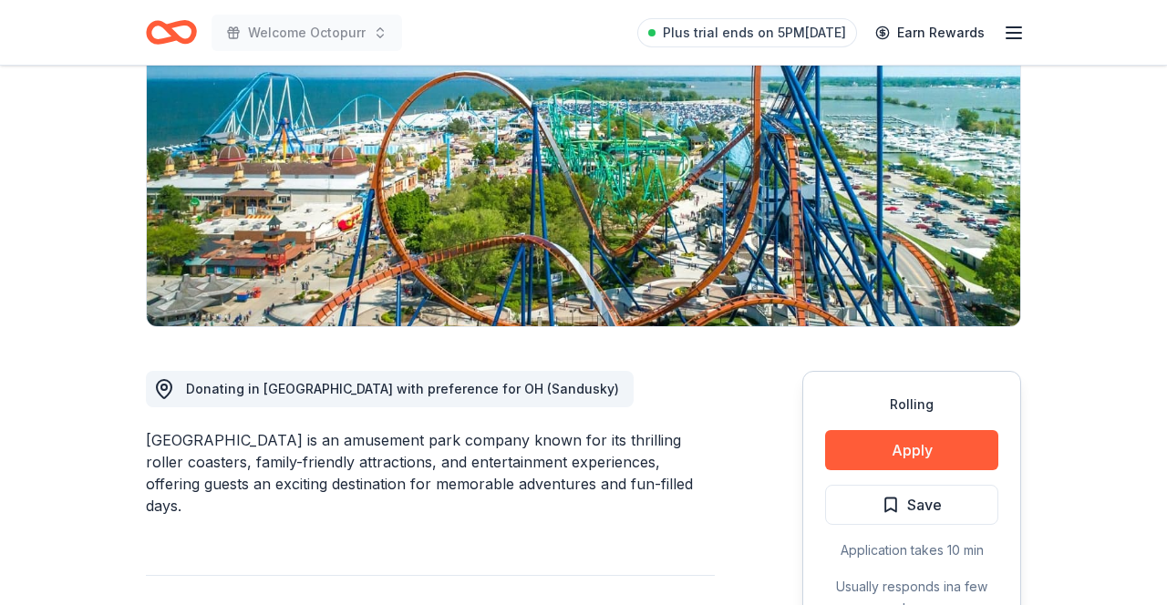
scroll to position [241, 0]
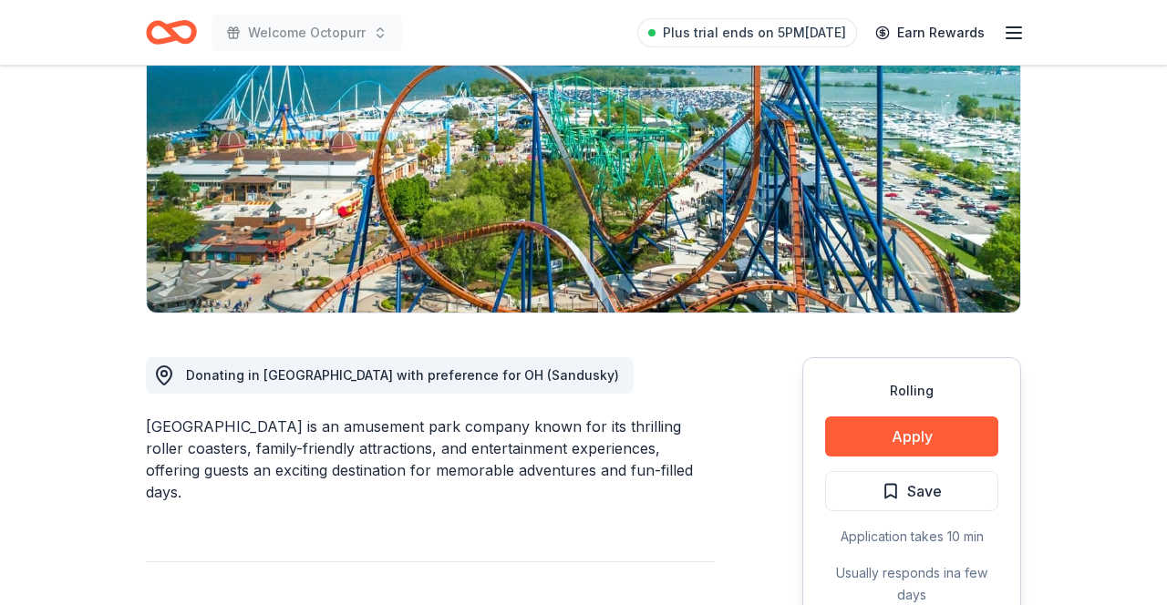
click at [946, 482] on button "Save" at bounding box center [911, 491] width 173 height 40
click at [960, 427] on button "Apply" at bounding box center [911, 437] width 173 height 40
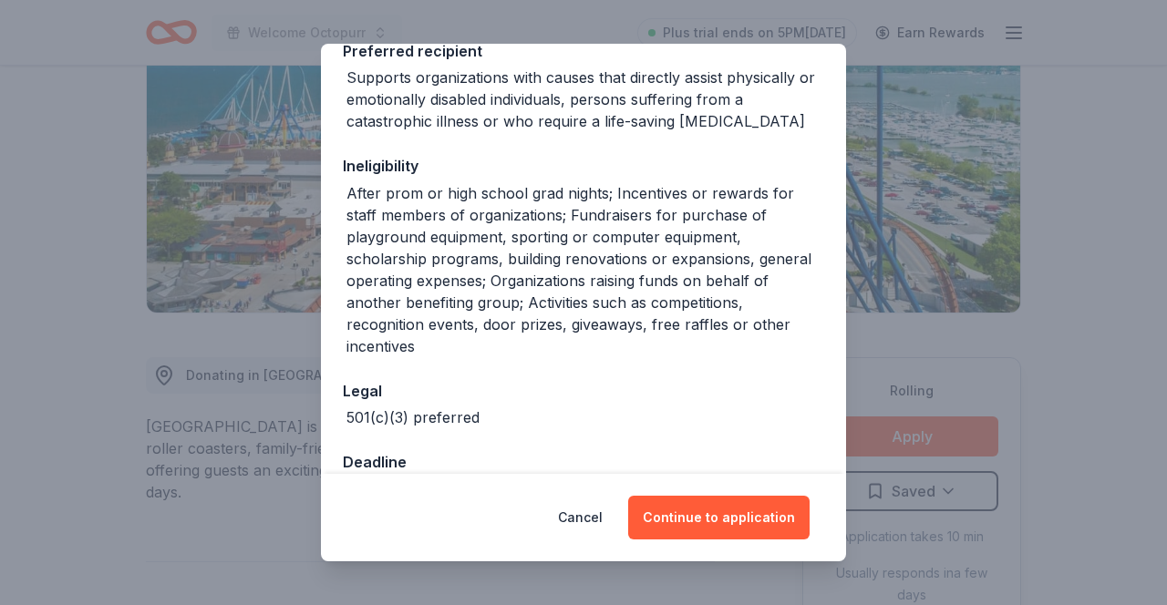
scroll to position [344, 0]
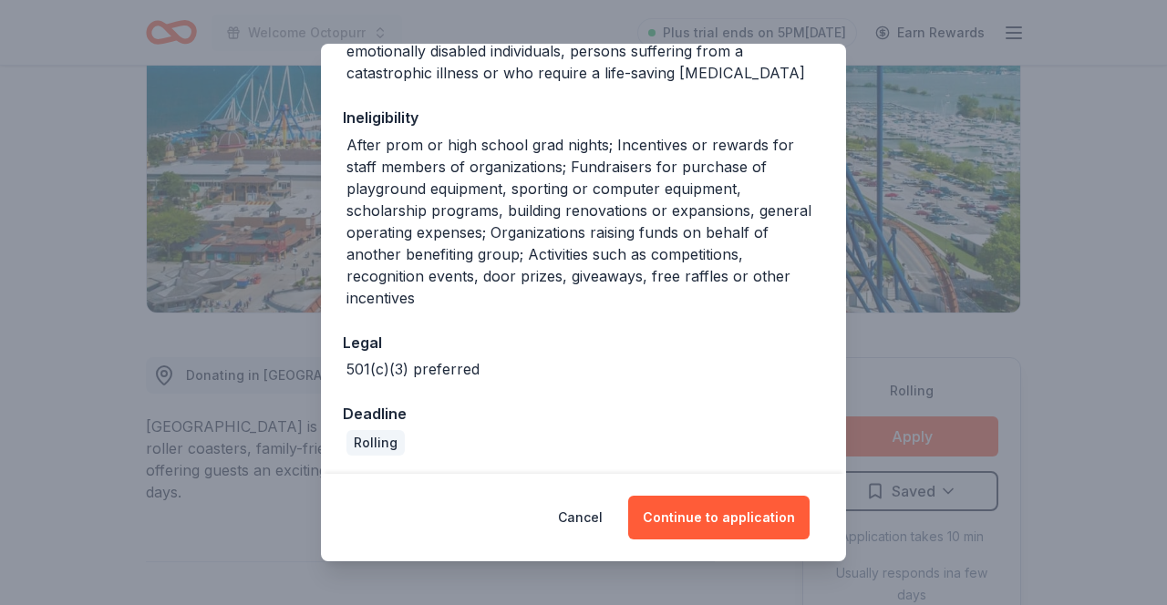
click at [761, 540] on button "Continue to application" at bounding box center [718, 518] width 181 height 44
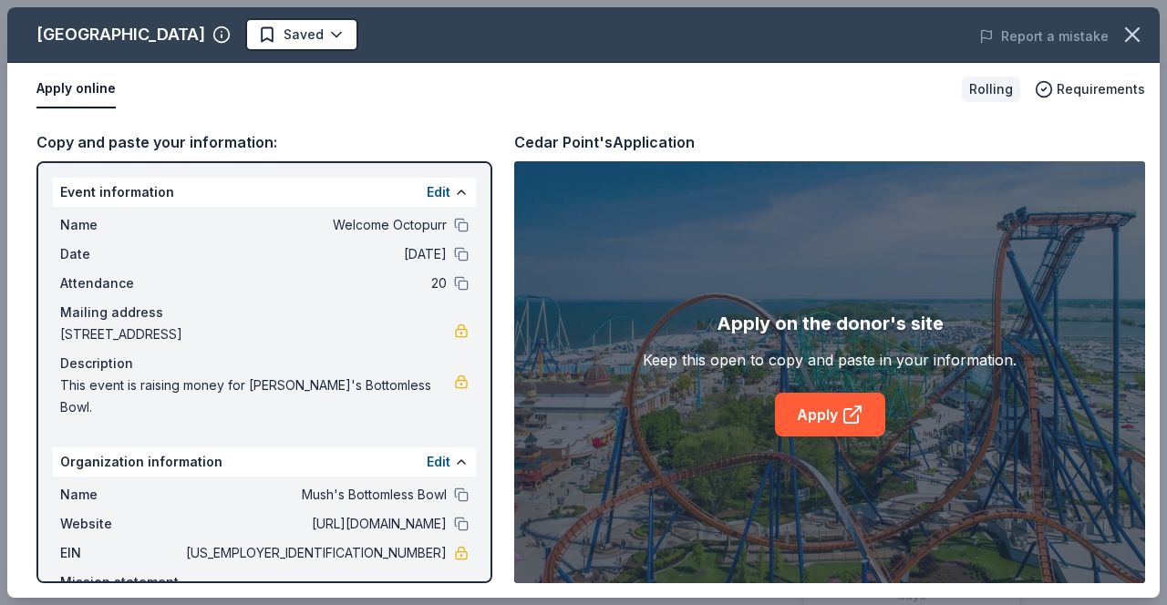
click at [848, 426] on icon at bounding box center [852, 415] width 22 height 22
